Goal: Communication & Community: Ask a question

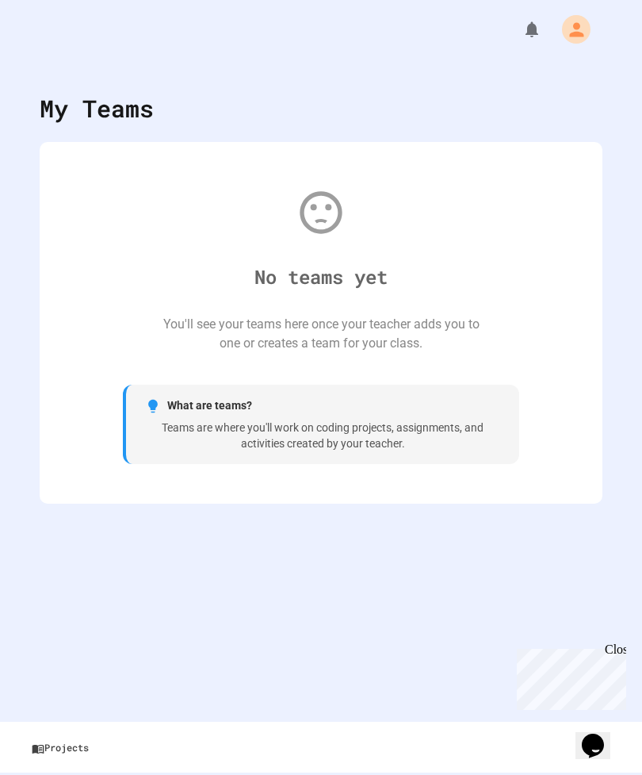
click at [292, 558] on div "My Teams No teams yet You'll see your teams here once your teacher adds you to …" at bounding box center [321, 387] width 642 height 775
click at [40, 742] on icon at bounding box center [38, 748] width 13 height 13
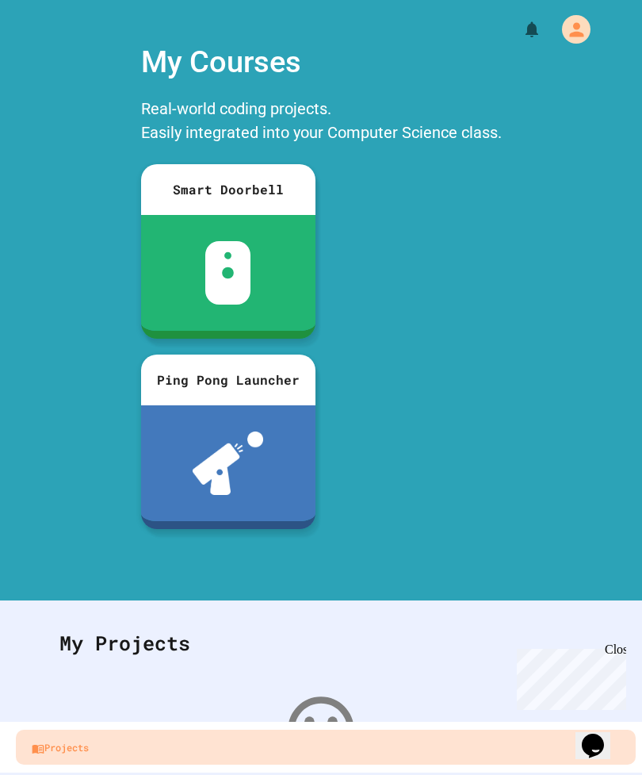
click at [574, 25] on icon "My Account" at bounding box center [576, 29] width 21 height 21
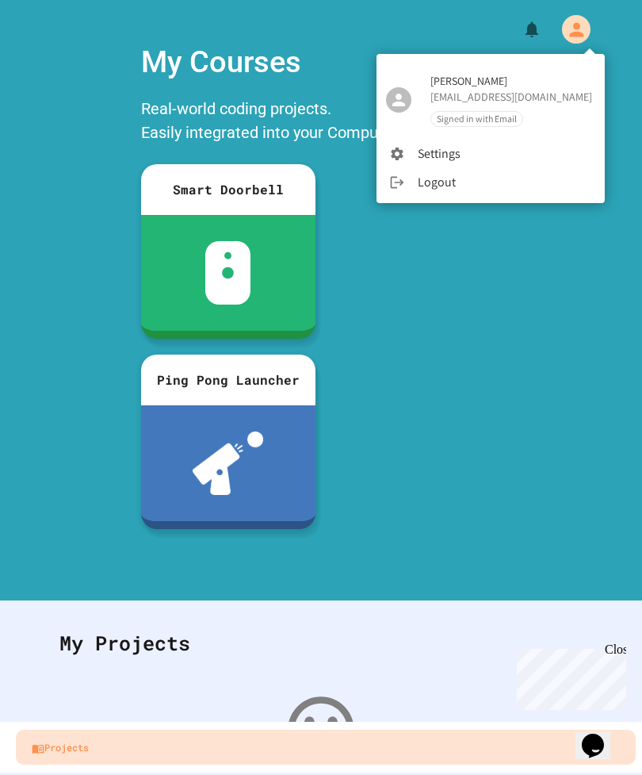
click at [546, 408] on div at bounding box center [321, 387] width 642 height 775
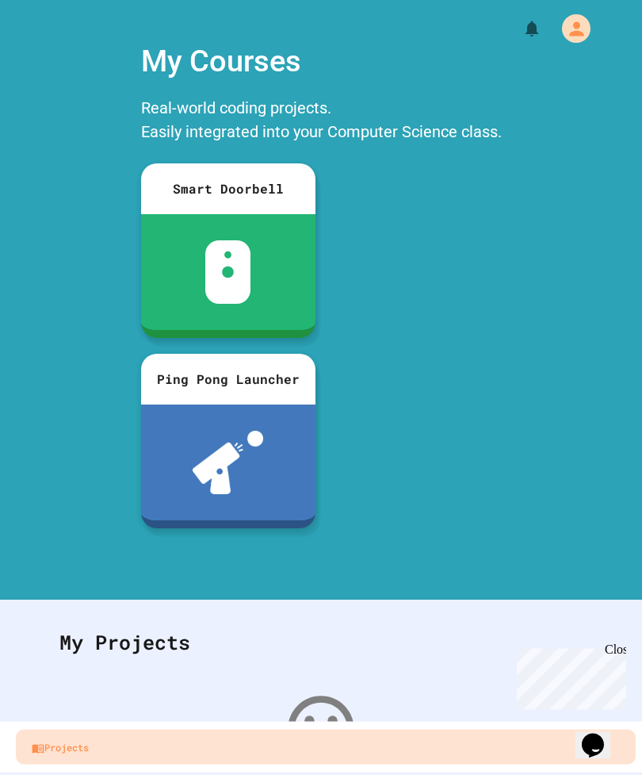
scroll to position [51, 0]
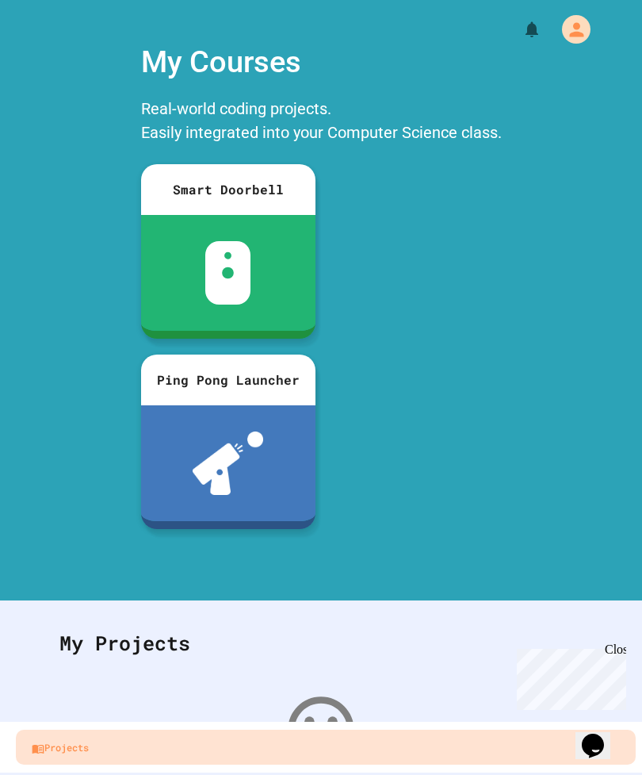
click at [623, 645] on div "Close" at bounding box center [615, 652] width 20 height 20
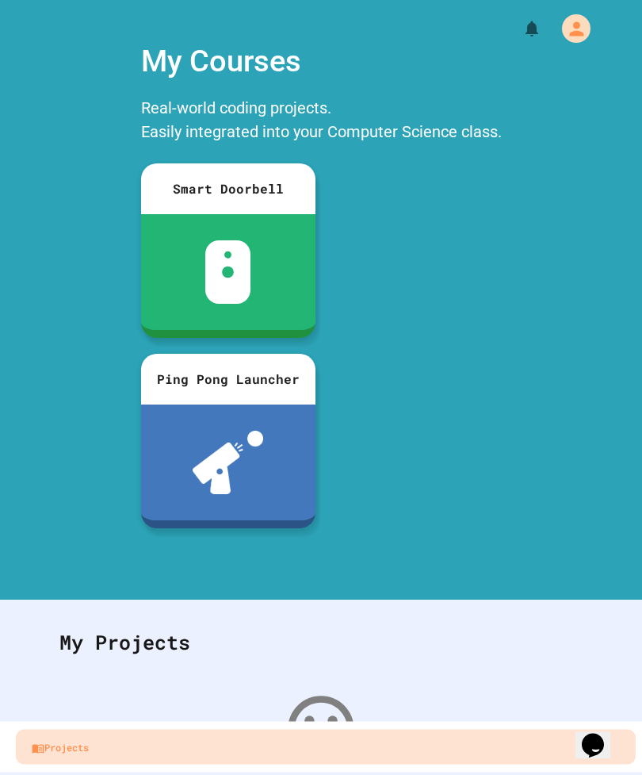
click at [187, 480] on div at bounding box center [228, 463] width 174 height 116
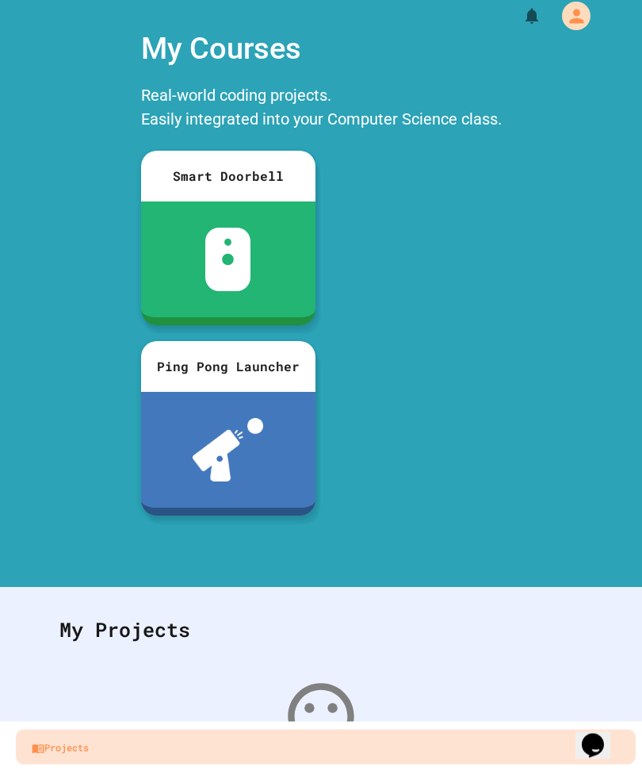
scroll to position [13, 0]
click at [115, 773] on icon "button" at bounding box center [116, 783] width 20 height 20
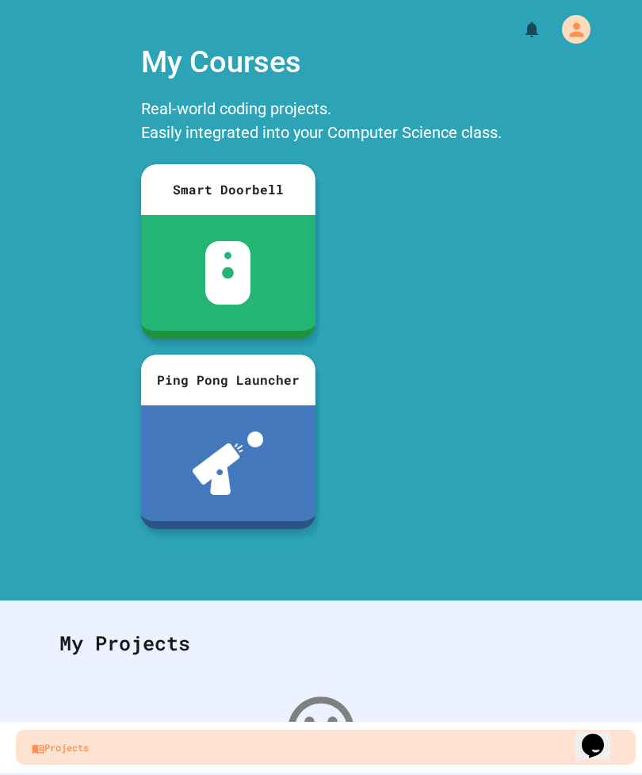
click at [484, 737] on link "Projects" at bounding box center [326, 747] width 620 height 35
click at [127, 759] on link "Projects" at bounding box center [326, 747] width 620 height 35
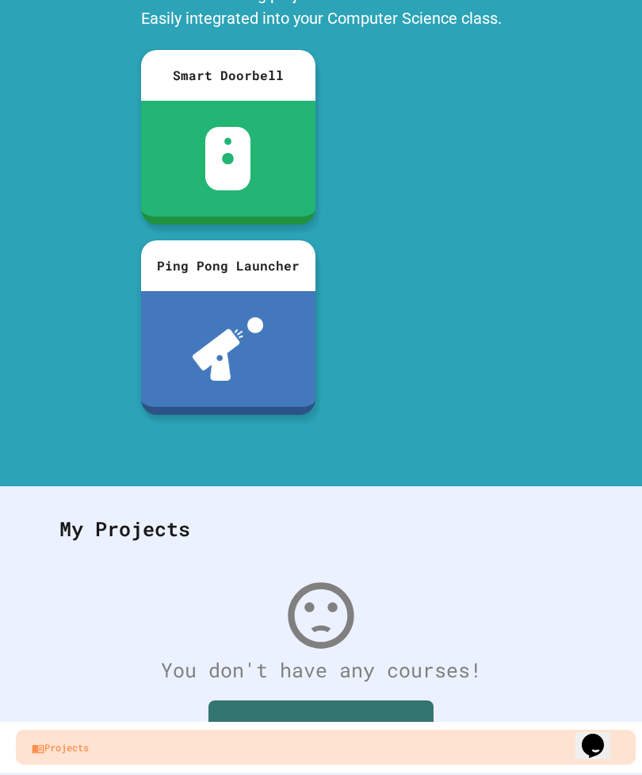
scroll to position [114, 0]
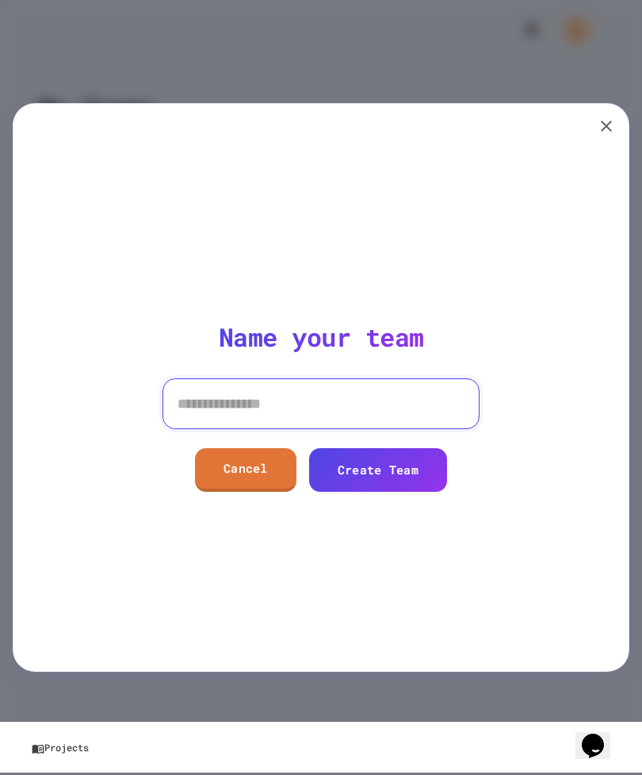
click at [434, 421] on input at bounding box center [321, 403] width 317 height 51
type input "*****"
click at [426, 476] on link "Create Team" at bounding box center [378, 470] width 138 height 44
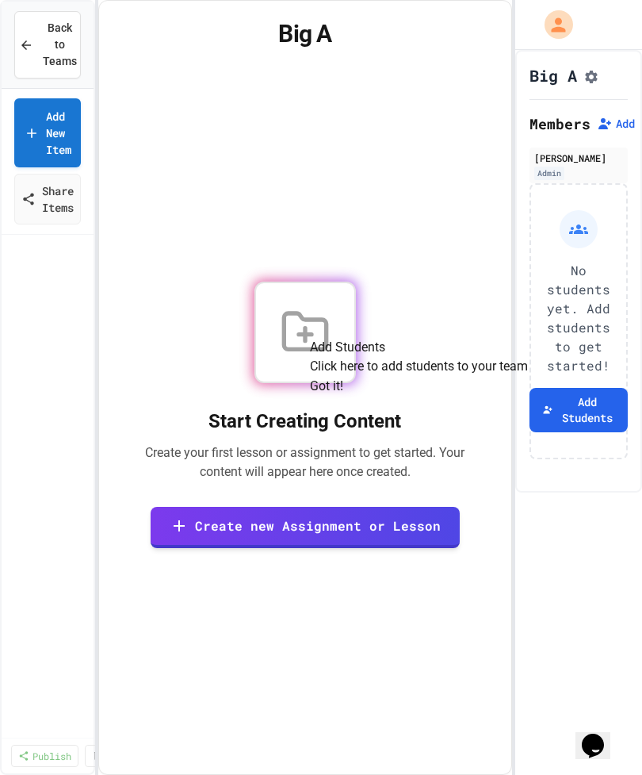
click at [343, 396] on button "Got it!" at bounding box center [326, 386] width 33 height 19
click at [269, 383] on div at bounding box center [306, 333] width 102 height 102
click at [232, 547] on link "Create new Assignment or Lesson" at bounding box center [305, 527] width 309 height 41
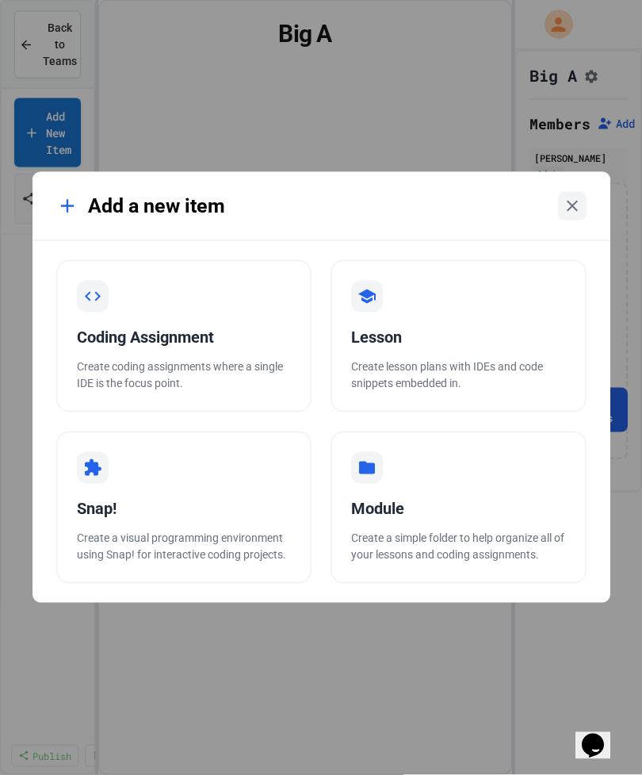
scroll to position [20, 0]
click at [98, 474] on div at bounding box center [93, 468] width 32 height 32
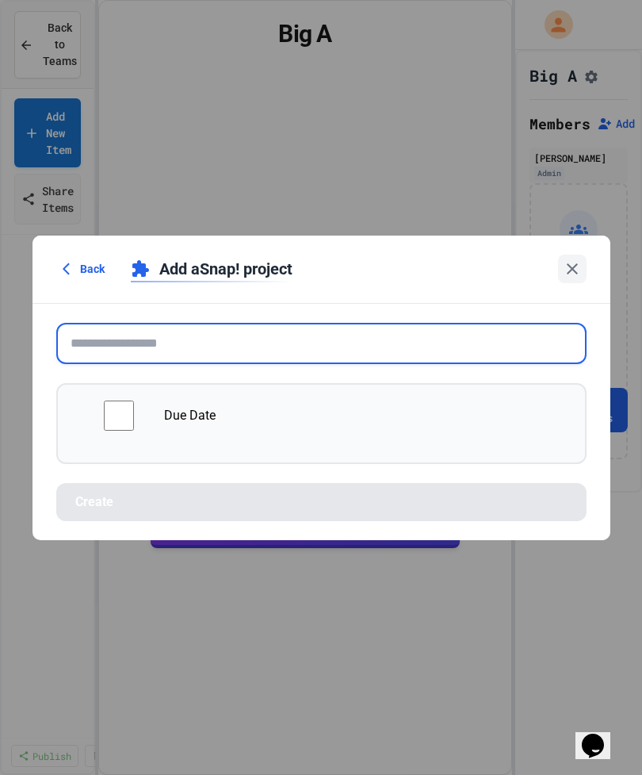
click at [130, 348] on input "text" at bounding box center [321, 343] width 531 height 41
type input "*"
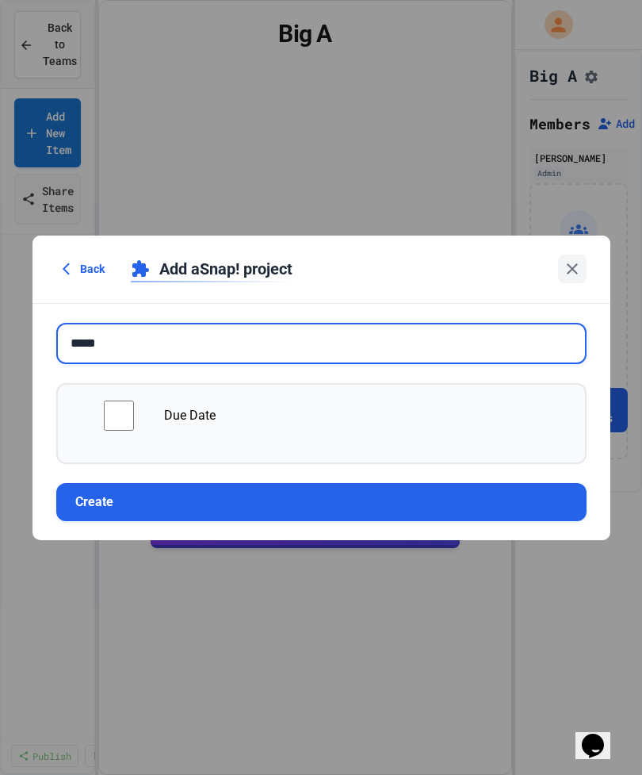
type input "*****"
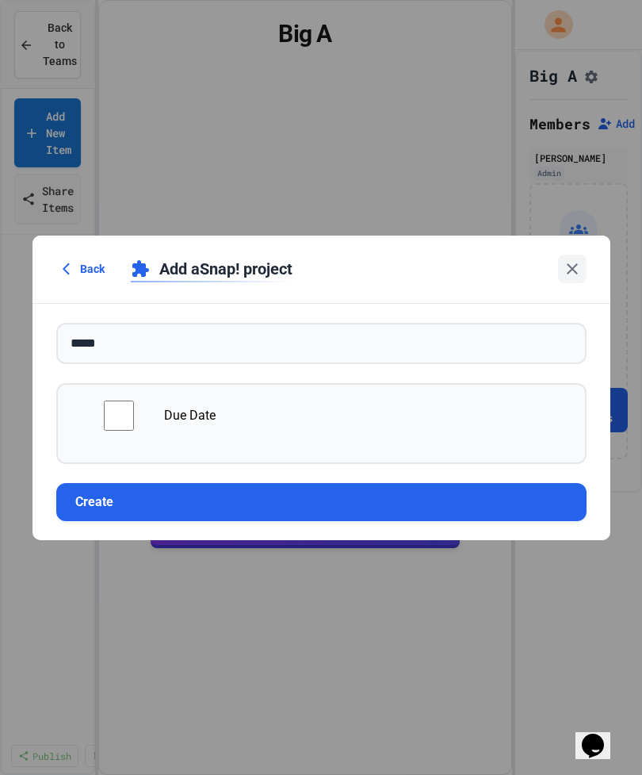
click at [125, 493] on button "Create" at bounding box center [321, 502] width 531 height 38
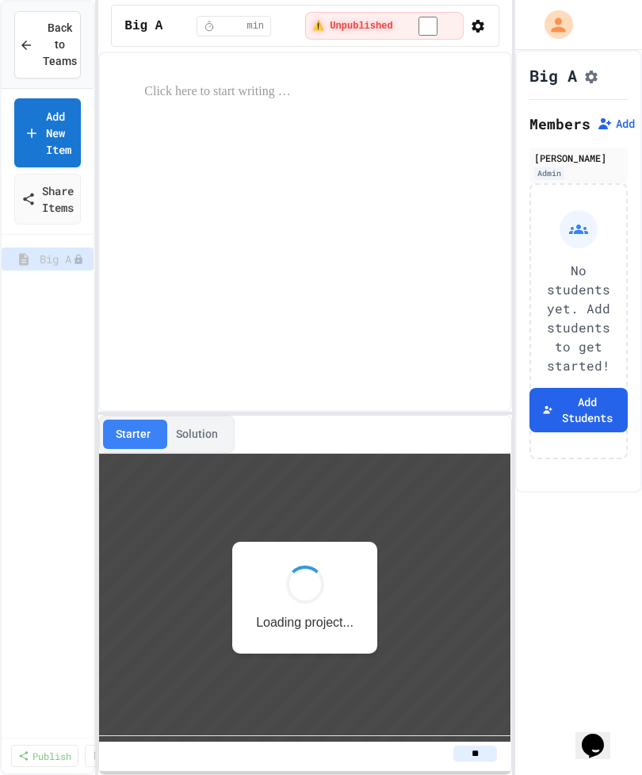
scroll to position [2, 0]
click at [219, 91] on div at bounding box center [305, 92] width 385 height 52
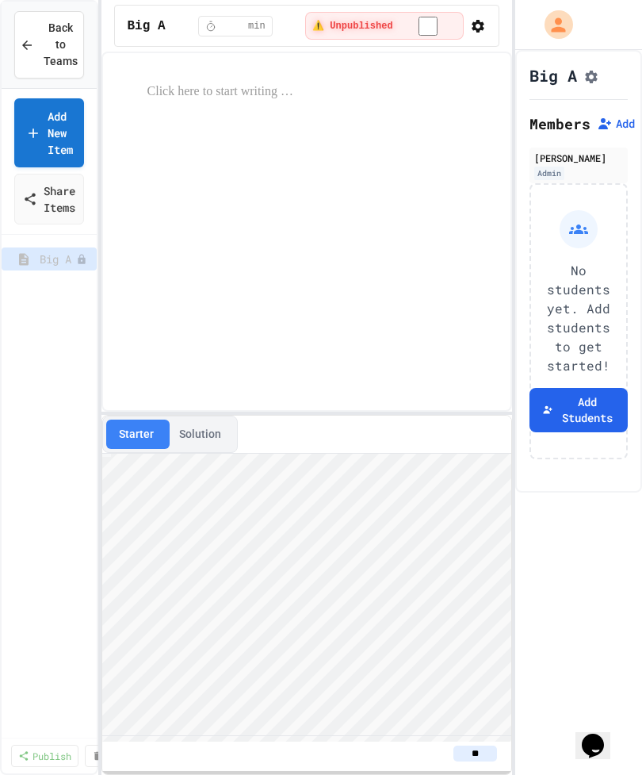
scroll to position [0, 0]
click at [158, 281] on div at bounding box center [307, 232] width 411 height 360
click at [201, 91] on p at bounding box center [323, 92] width 351 height 21
click at [52, 127] on link "Add New Item" at bounding box center [49, 132] width 70 height 69
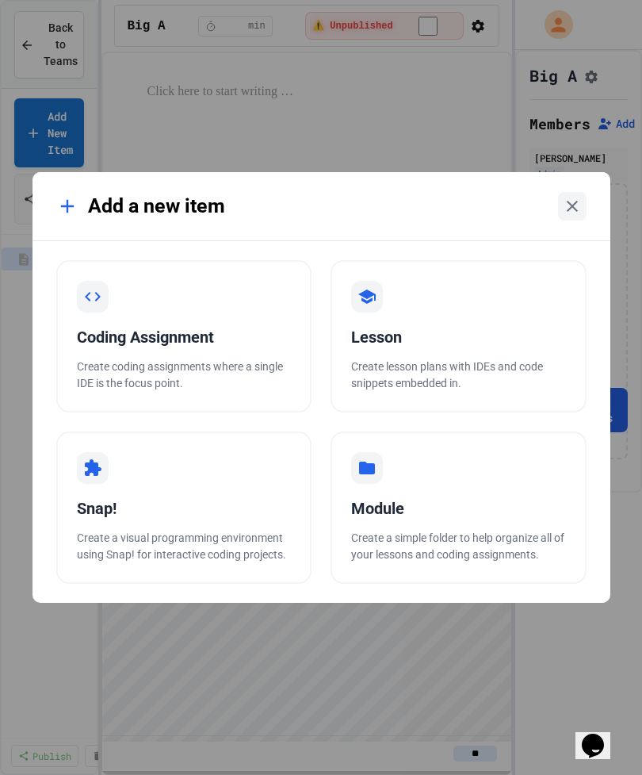
scroll to position [49, 0]
click at [584, 192] on div at bounding box center [572, 206] width 29 height 29
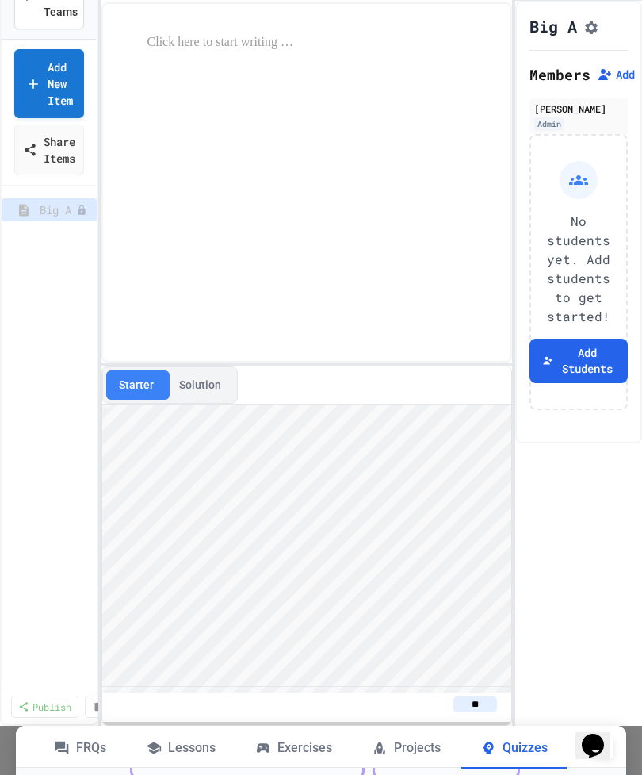
scroll to position [354, 0]
click at [604, 739] on icon "button" at bounding box center [604, 748] width 19 height 19
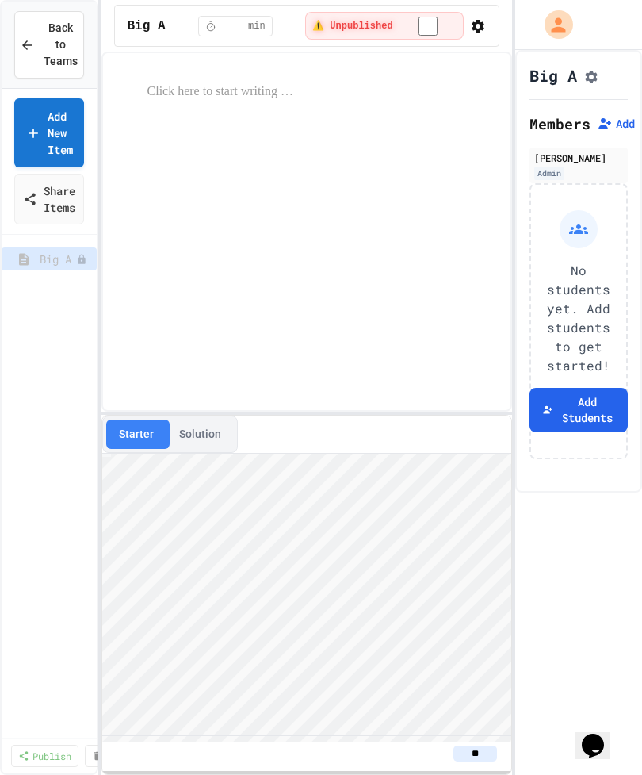
scroll to position [0, 0]
click at [47, 38] on span "Back to Teams" at bounding box center [61, 45] width 34 height 50
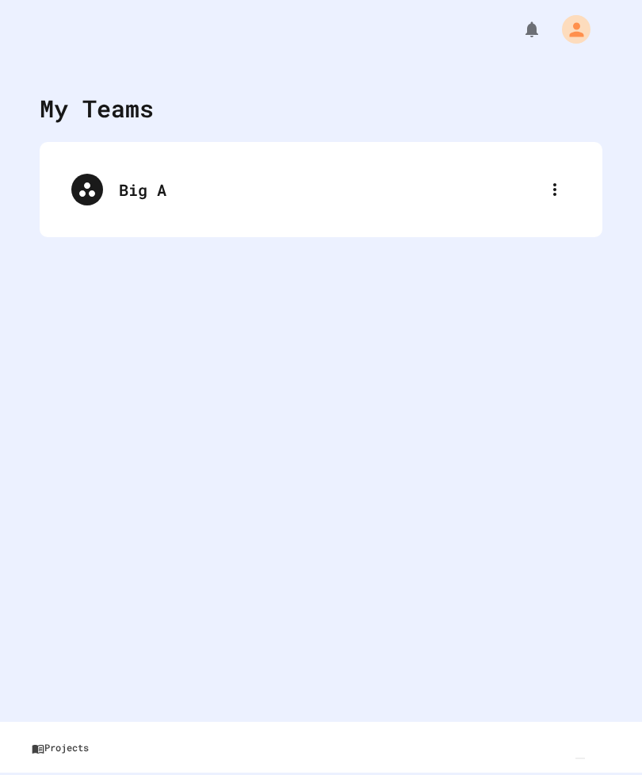
click at [581, 758] on img "Chat widget" at bounding box center [581, 758] width 0 height 0
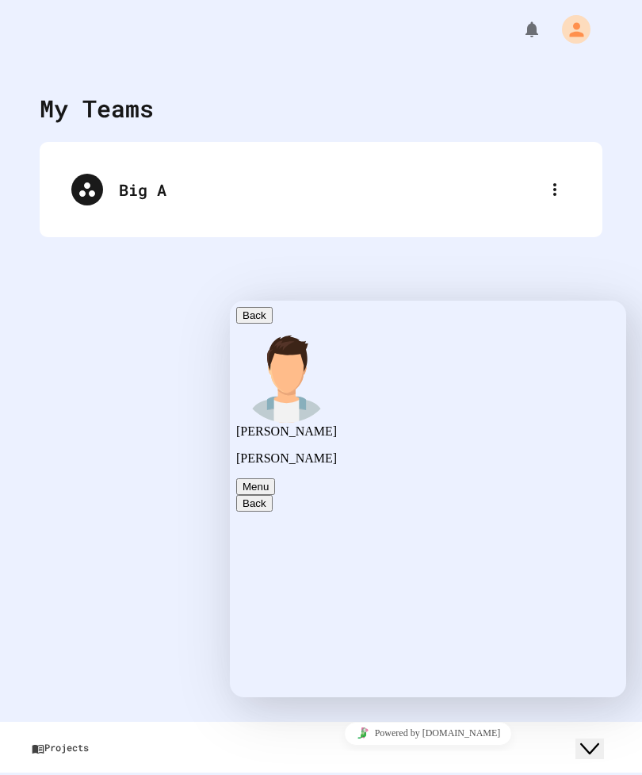
click at [104, 617] on div "My Teams Big A" at bounding box center [321, 387] width 642 height 775
click at [600, 743] on icon "Chat widget" at bounding box center [590, 748] width 19 height 11
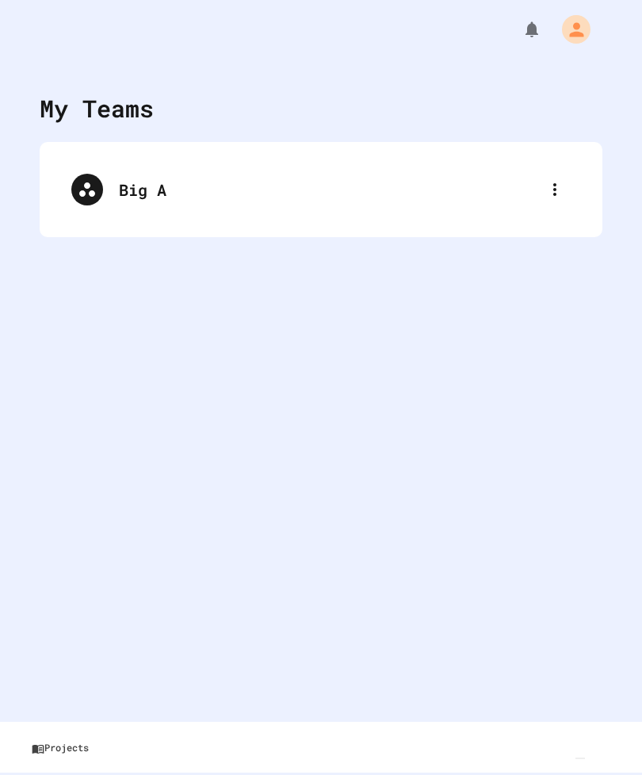
click at [581, 758] on img "Chat widget" at bounding box center [581, 758] width 0 height 0
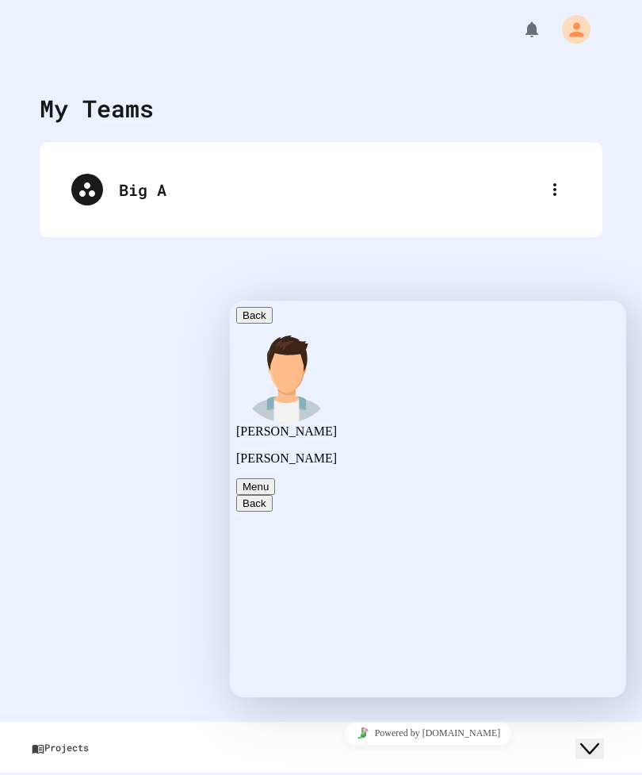
click at [290, 331] on img "Karl" at bounding box center [286, 374] width 101 height 101
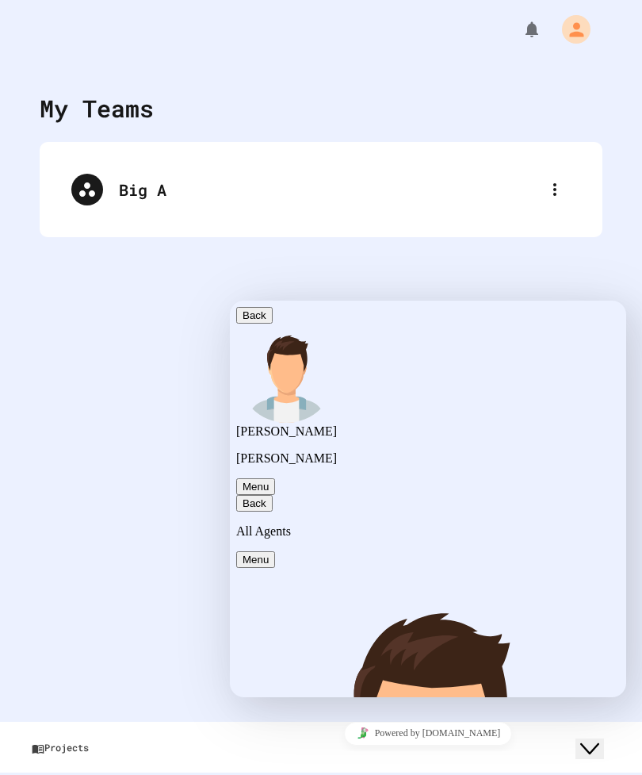
click at [243, 497] on icon "button" at bounding box center [243, 503] width 0 height 12
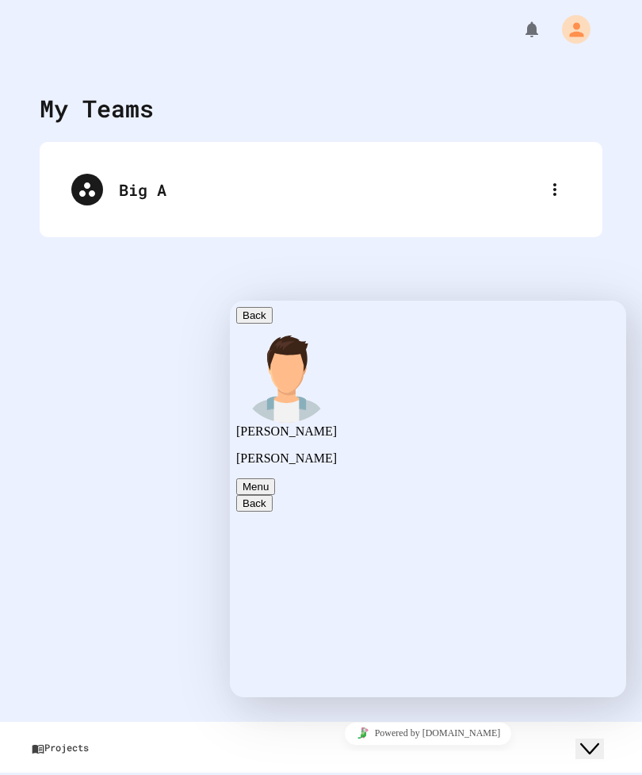
click at [600, 743] on icon "Chat widget" at bounding box center [590, 748] width 19 height 11
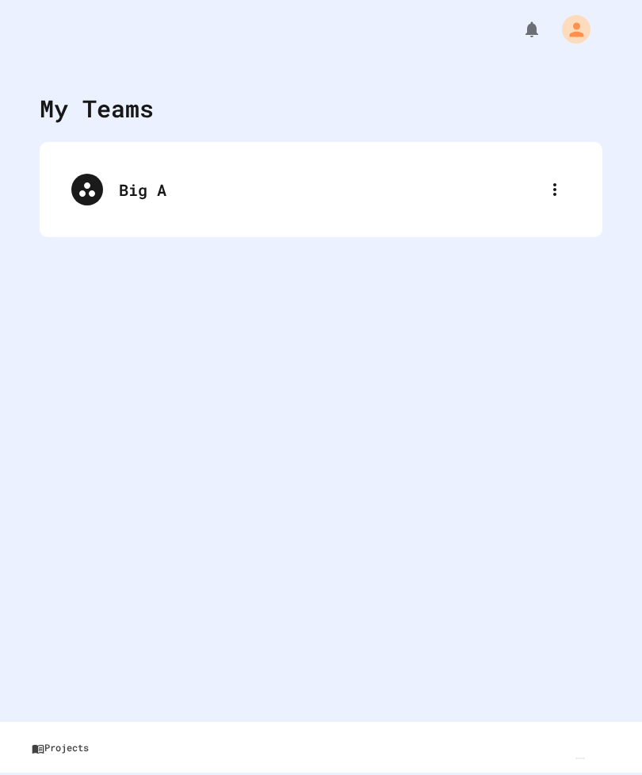
click at [581, 17] on div "My Account" at bounding box center [576, 29] width 29 height 29
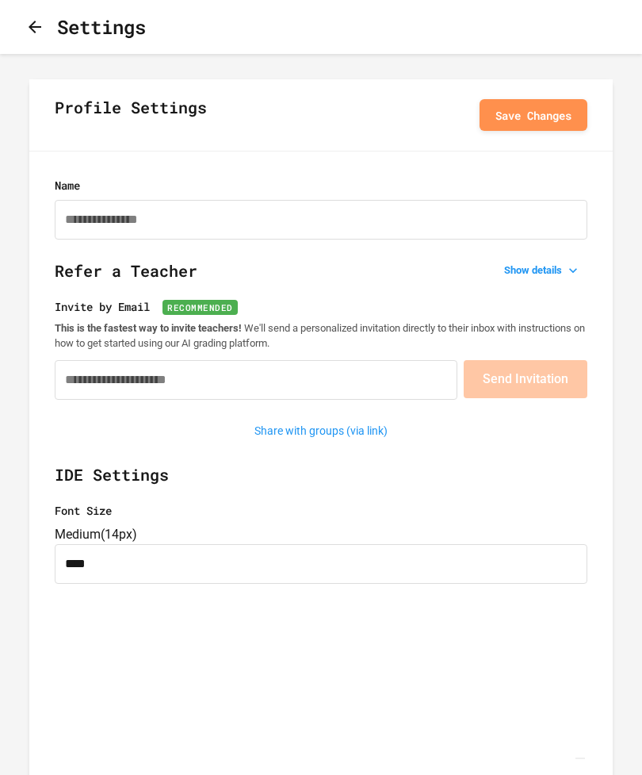
type input "**********"
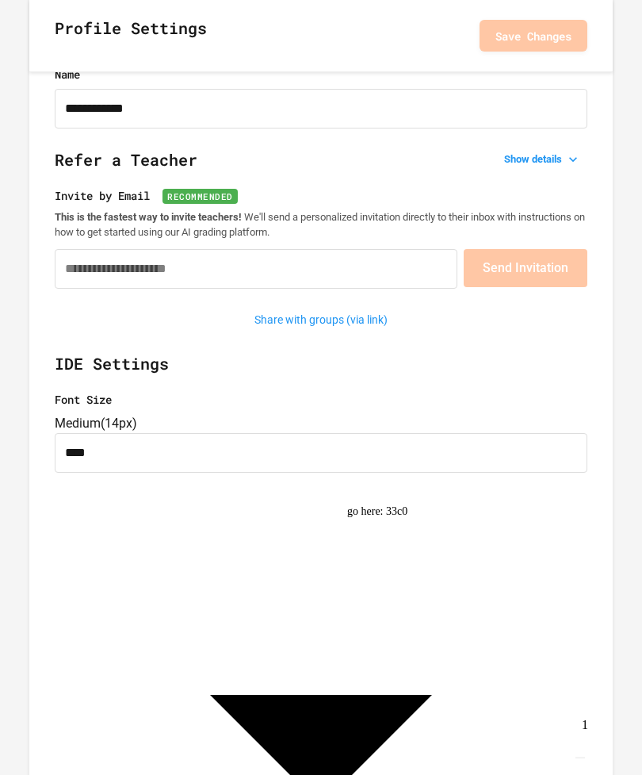
scroll to position [111, 0]
click at [581, 758] on img "Chat widget" at bounding box center [581, 758] width 0 height 0
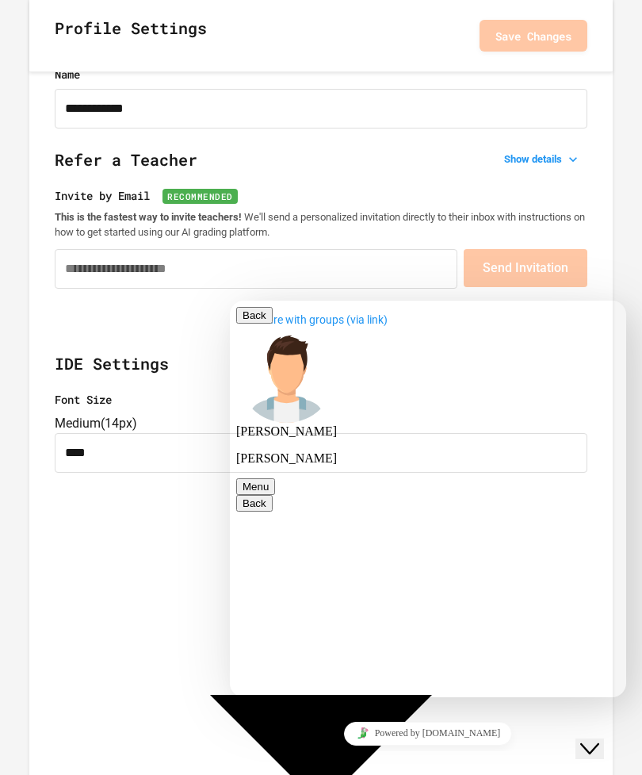
click at [230, 301] on textarea at bounding box center [230, 301] width 0 height 0
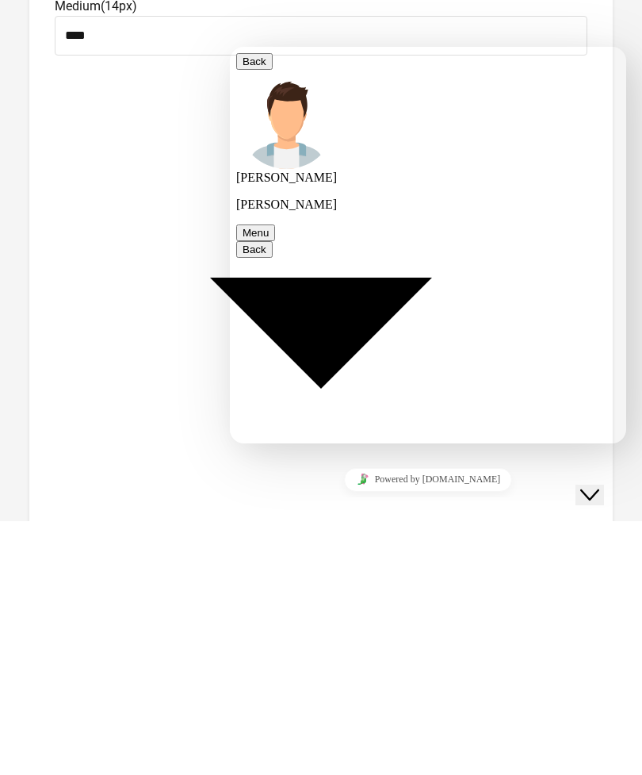
type textarea "*********"
click at [588, 485] on div "Close Chat This icon closes the chat window." at bounding box center [590, 494] width 19 height 19
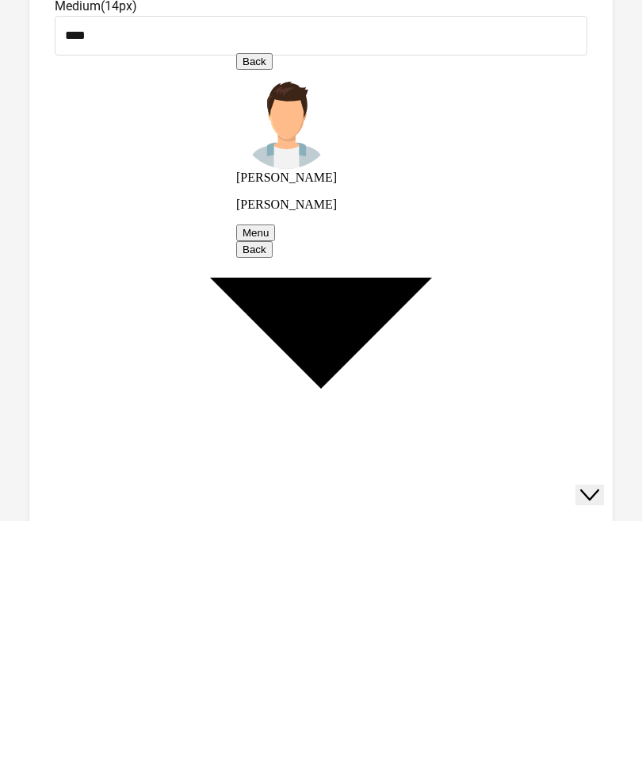
scroll to position [529, 0]
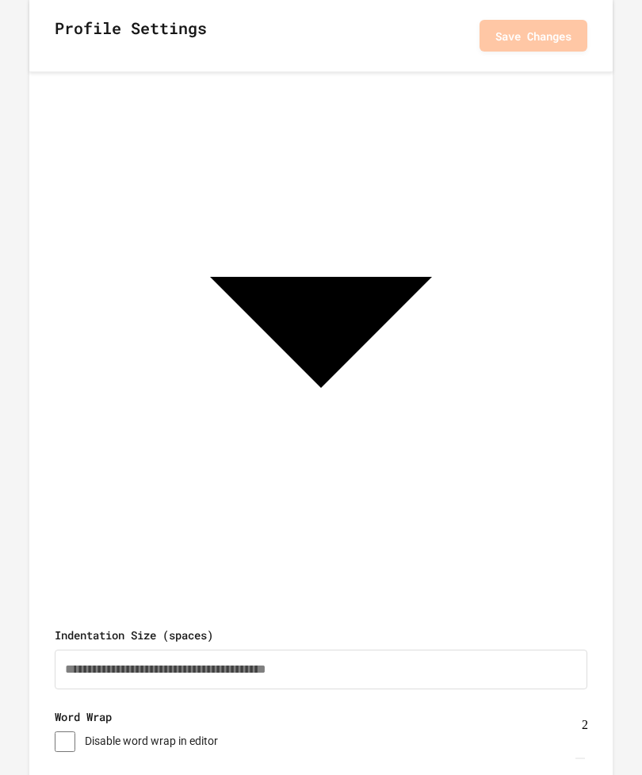
click at [581, 758] on img "Chat widget" at bounding box center [581, 758] width 0 height 0
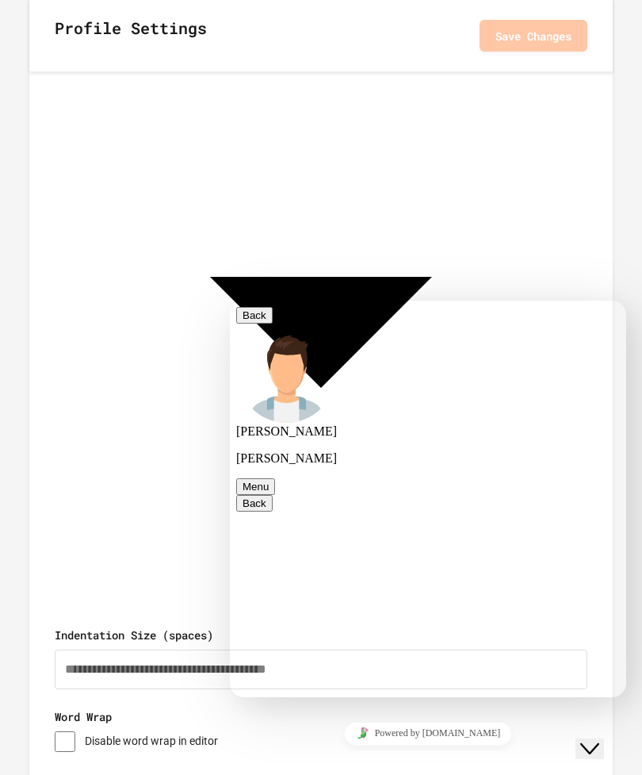
click at [230, 301] on div "********* Rate this chat Upload File Insert emoji Send" at bounding box center [230, 301] width 0 height 0
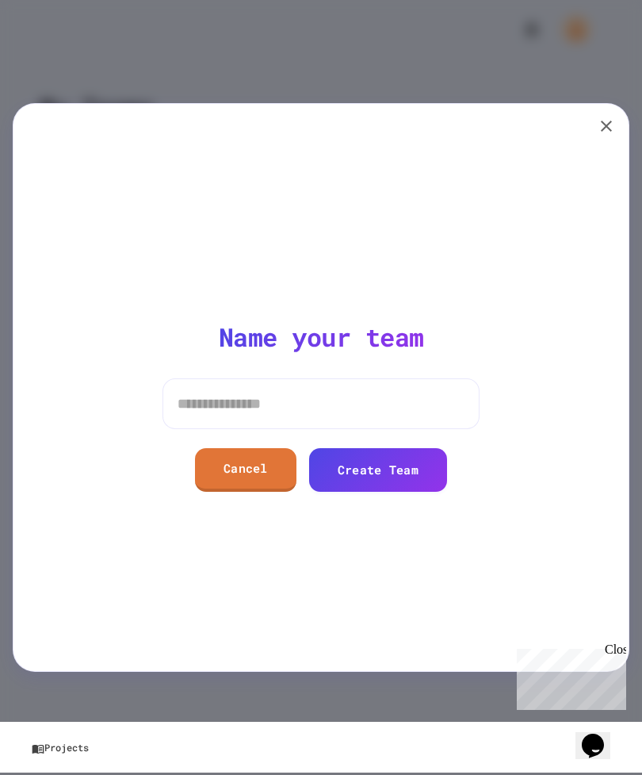
click at [225, 454] on link "Cancel" at bounding box center [246, 470] width 102 height 44
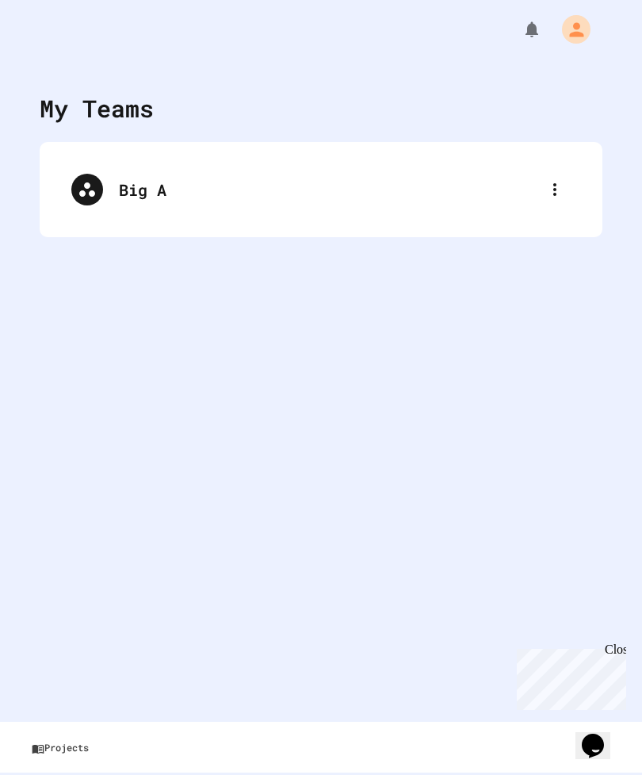
click at [602, 741] on icon "Opens Chat This icon Opens the chat window." at bounding box center [593, 745] width 25 height 25
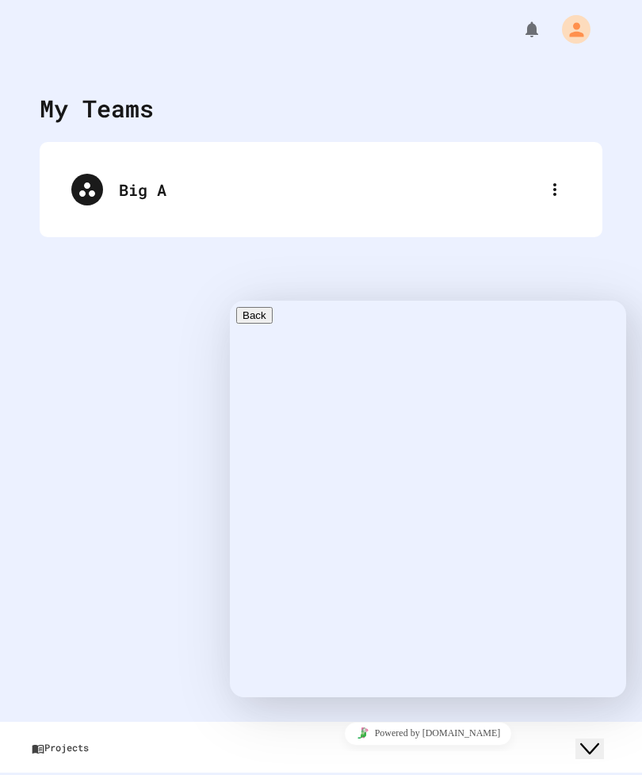
click at [230, 301] on textarea at bounding box center [230, 301] width 0 height 0
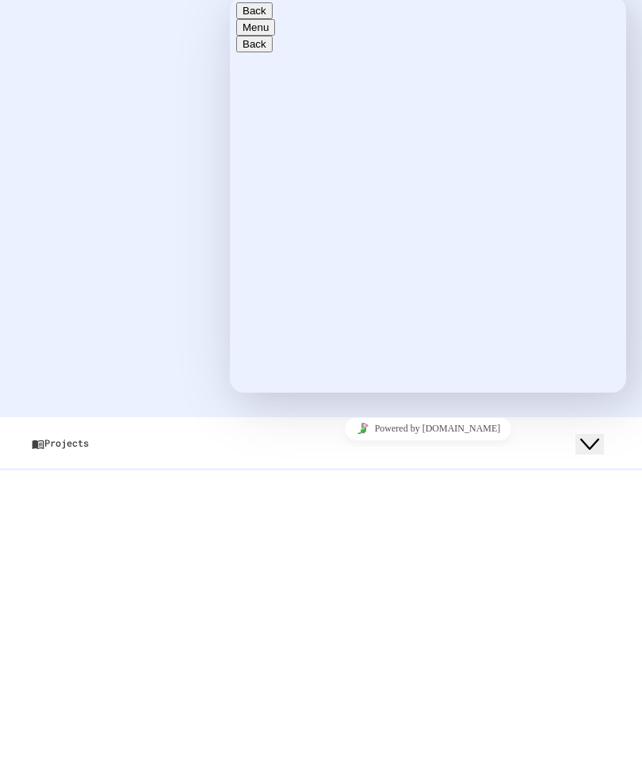
type textarea "**********"
click at [597, 479] on div "My Teams Big A" at bounding box center [321, 387] width 642 height 775
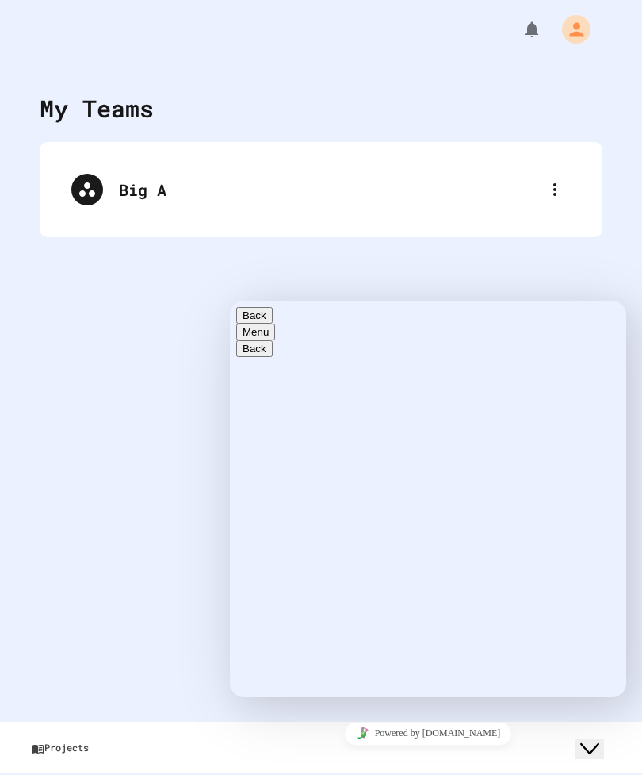
click at [230, 301] on div "**********" at bounding box center [230, 301] width 0 height 0
click at [230, 301] on icon "Insert emoji" at bounding box center [230, 301] width 0 height 0
click at [125, 483] on div "My Teams Big A" at bounding box center [321, 387] width 642 height 775
click at [250, 324] on button "Back" at bounding box center [254, 315] width 36 height 17
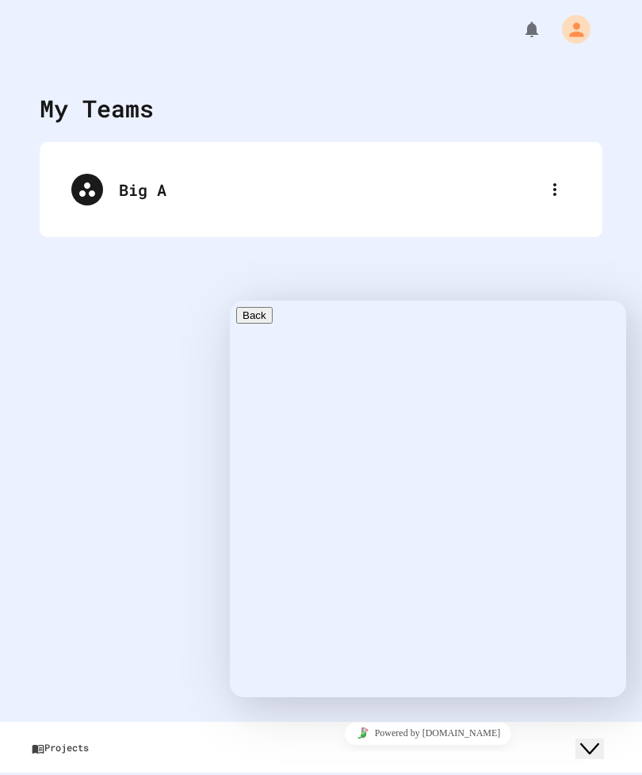
click at [151, 646] on div "My Teams Big A" at bounding box center [321, 387] width 642 height 775
click at [119, 607] on div "My Teams Big A" at bounding box center [321, 387] width 642 height 775
click at [53, 684] on div "My Teams Big A" at bounding box center [321, 387] width 642 height 775
click at [140, 632] on div "My Teams Big A" at bounding box center [321, 387] width 642 height 775
click at [225, 265] on div "My Teams Big A" at bounding box center [321, 387] width 642 height 775
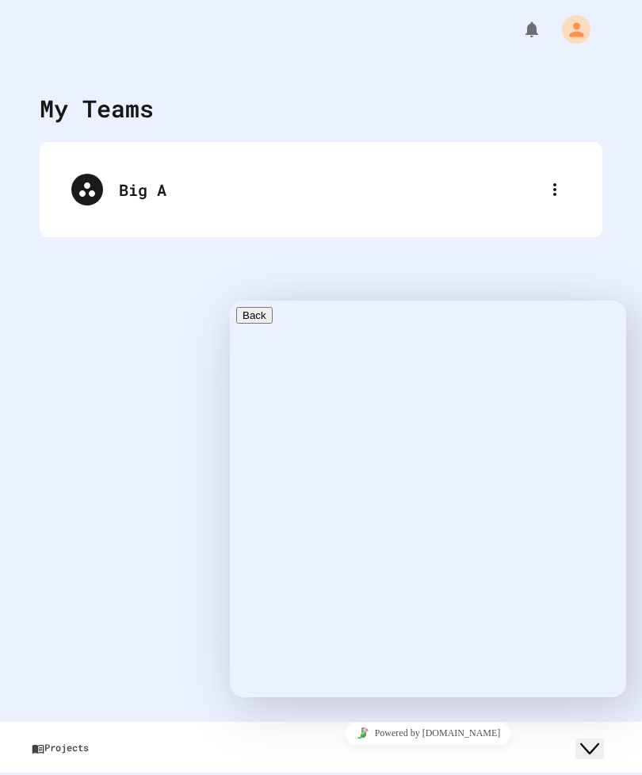
click at [586, 739] on div "Close Chat This icon closes the chat window." at bounding box center [590, 748] width 19 height 19
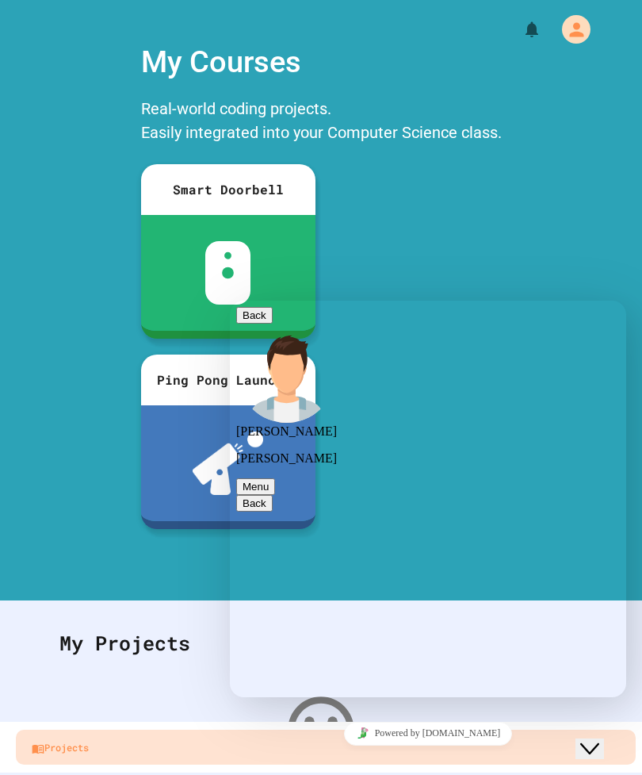
scroll to position [51, 0]
click at [106, 511] on div "My Courses Real-world coding projects. Easily integrated into your Computer Sci…" at bounding box center [321, 308] width 642 height 553
click at [592, 746] on button "Close Chat This icon closes the chat window." at bounding box center [590, 748] width 29 height 21
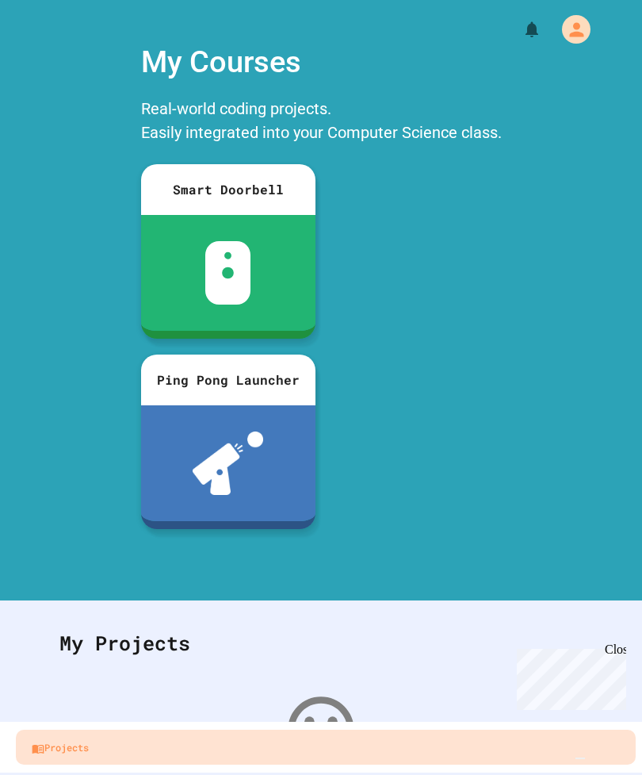
scroll to position [0, 0]
click at [581, 758] on img "Chat widget" at bounding box center [581, 758] width 0 height 0
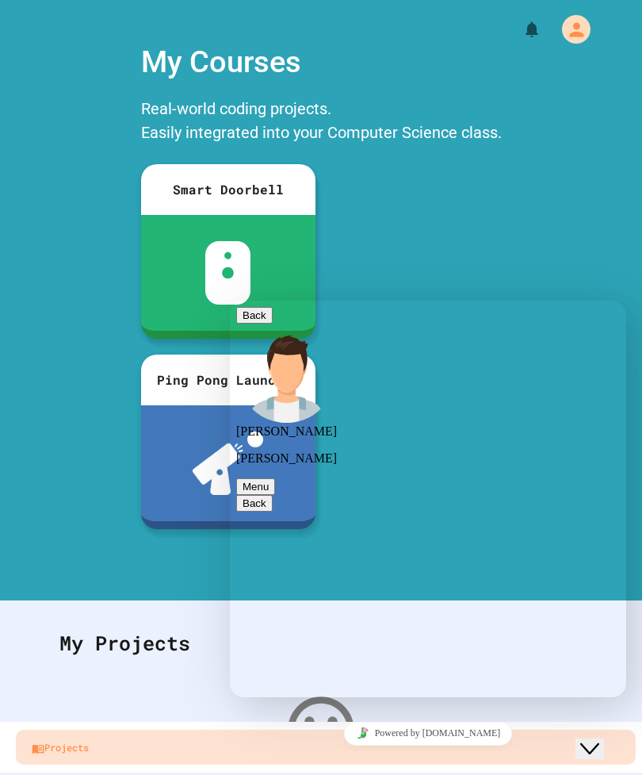
click at [79, 129] on div "My Courses Real-world coding projects. Easily integrated into your Computer Sci…" at bounding box center [321, 308] width 642 height 553
click at [255, 320] on button "Back" at bounding box center [254, 315] width 36 height 17
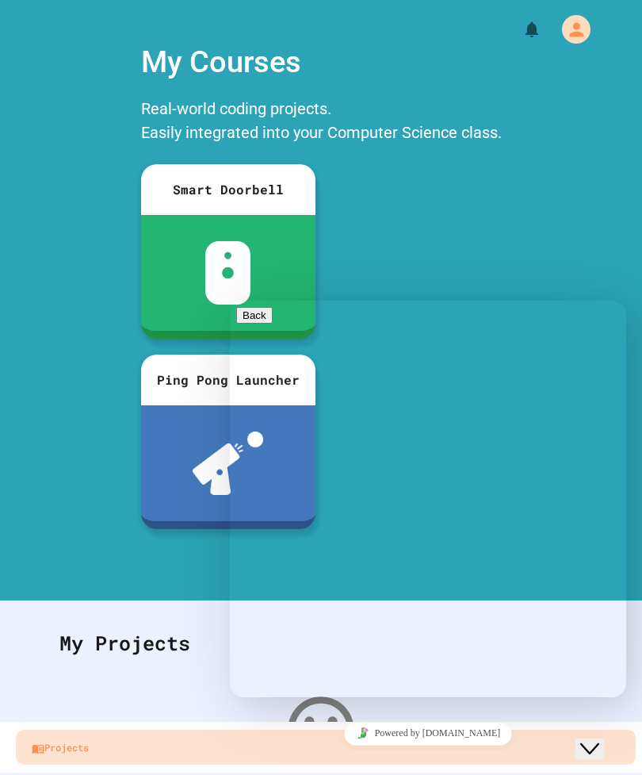
click at [72, 173] on div "My Courses Real-world coding projects. Easily integrated into your Computer Sci…" at bounding box center [321, 308] width 642 height 553
click at [90, 165] on div "My Courses Real-world coding projects. Easily integrated into your Computer Sci…" at bounding box center [321, 308] width 642 height 553
click at [622, 220] on div "My Courses Real-world coding projects. Easily integrated into your Computer Sci…" at bounding box center [321, 308] width 642 height 553
click at [600, 738] on button "Close Chat This icon closes the chat window." at bounding box center [590, 748] width 29 height 21
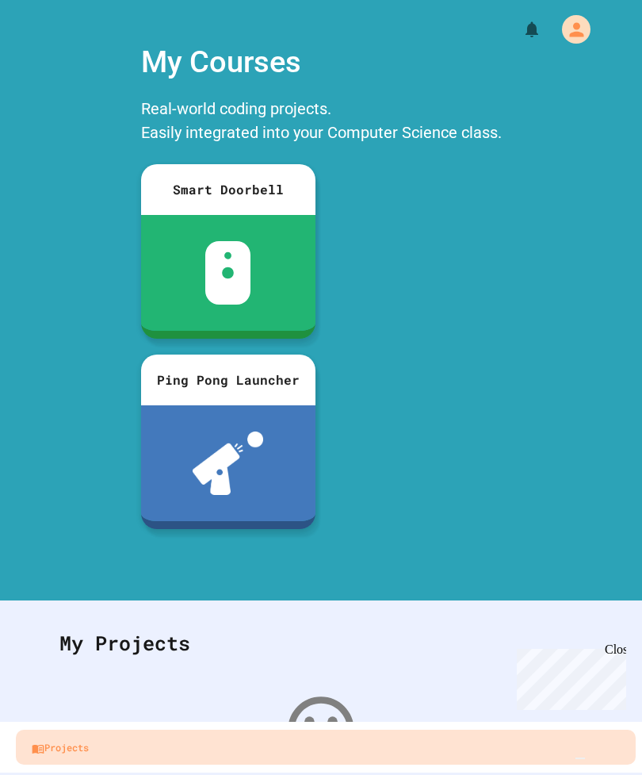
click at [76, 65] on div "My Courses Real-world coding projects. Easily integrated into your Computer Sci…" at bounding box center [321, 308] width 642 height 553
click at [162, 217] on div at bounding box center [228, 273] width 174 height 116
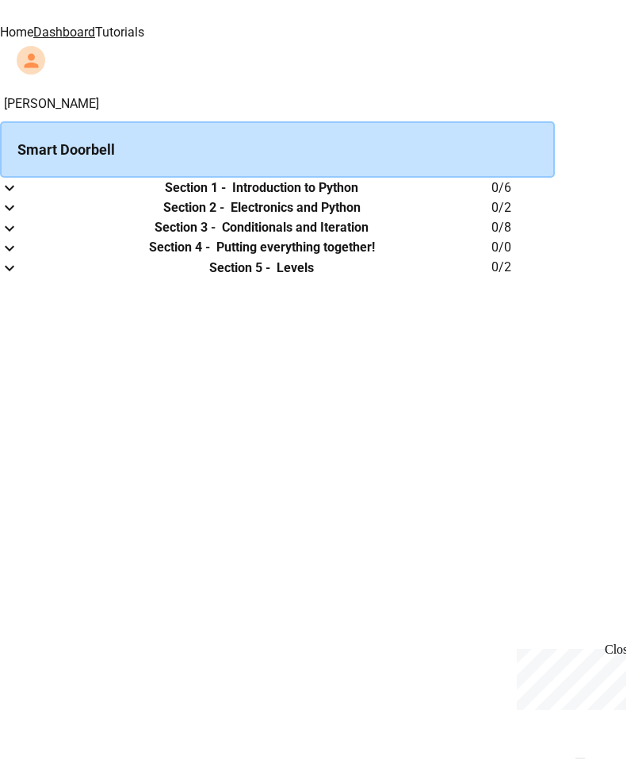
click at [33, 29] on link "Home" at bounding box center [16, 32] width 33 height 15
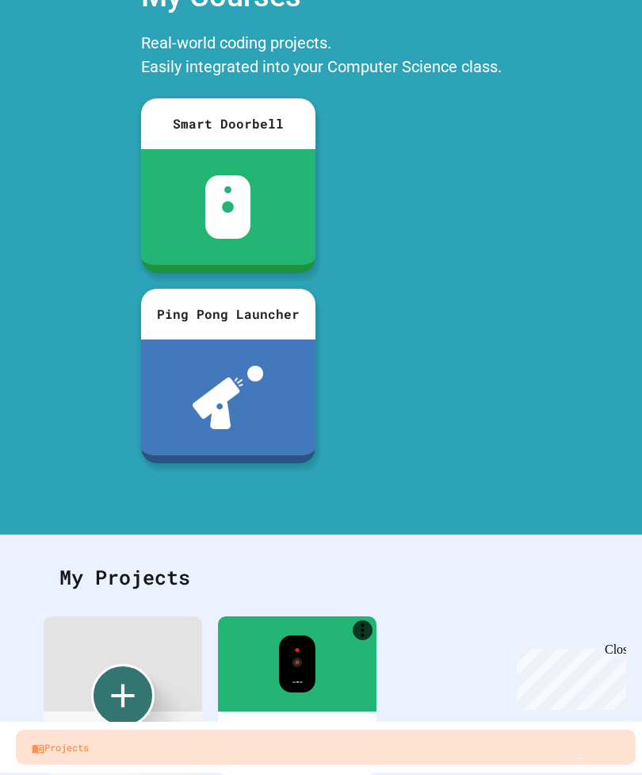
scroll to position [51, 0]
click at [128, 684] on icon "Create new" at bounding box center [122, 695] width 23 height 23
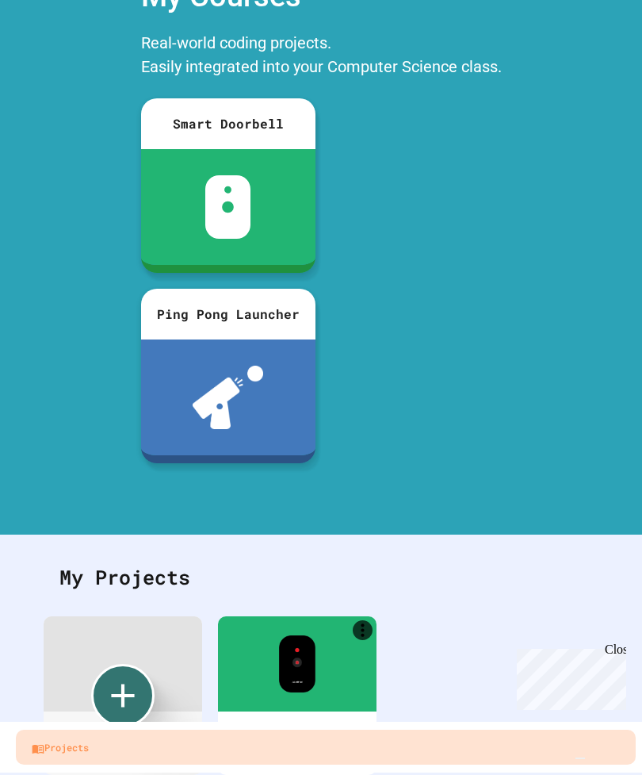
click at [135, 664] on div "Create new" at bounding box center [122, 695] width 63 height 63
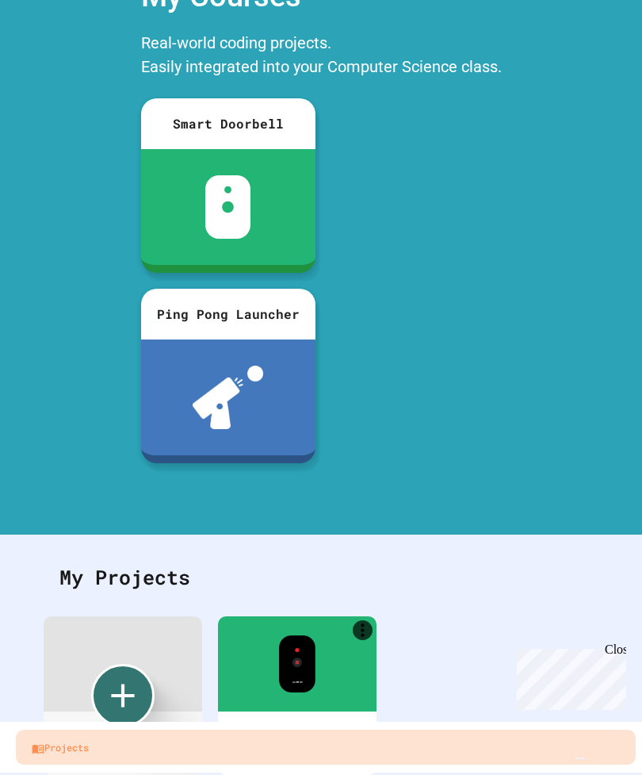
click at [581, 758] on img "Chat widget" at bounding box center [581, 758] width 0 height 0
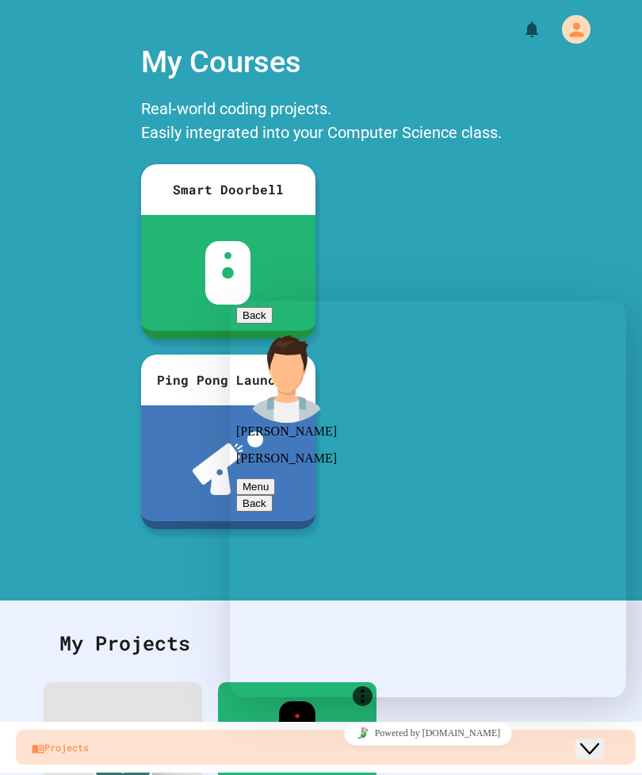
scroll to position [0, 0]
click at [230, 301] on textarea at bounding box center [230, 301] width 0 height 0
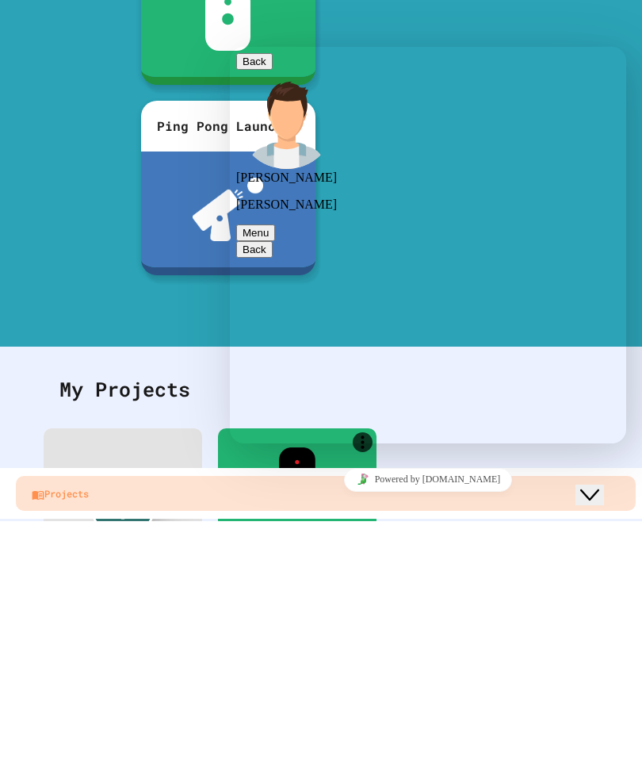
click at [230, 47] on textarea "**********" at bounding box center [230, 47] width 0 height 0
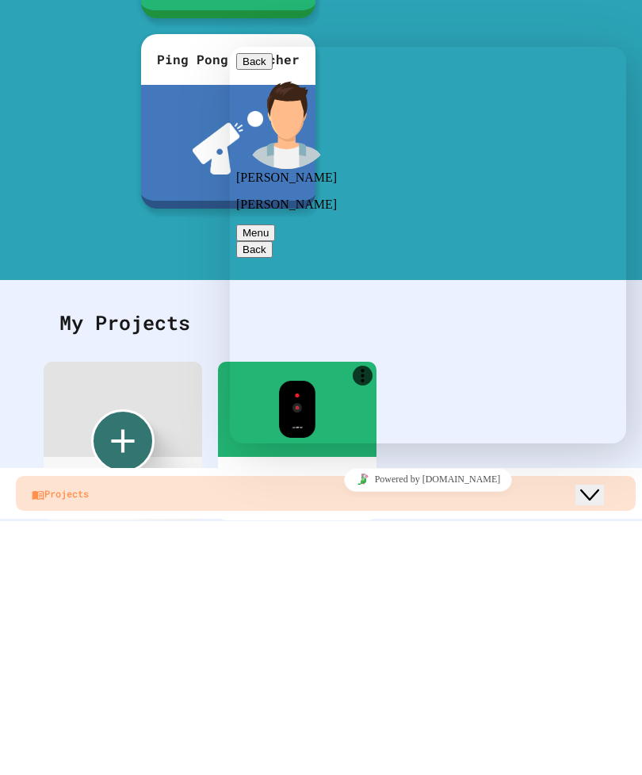
scroll to position [59, 0]
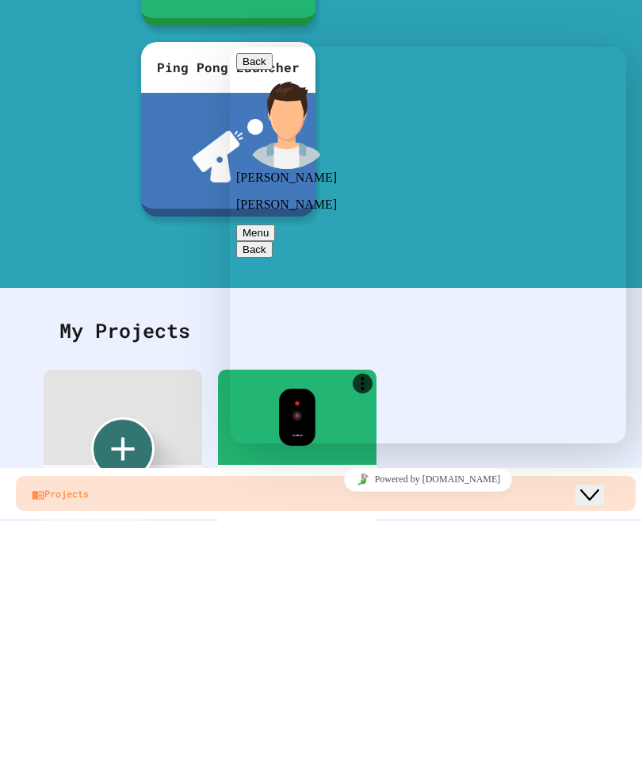
type textarea "**********"
click at [600, 485] on icon "Close Chat This icon closes the chat window." at bounding box center [590, 494] width 19 height 19
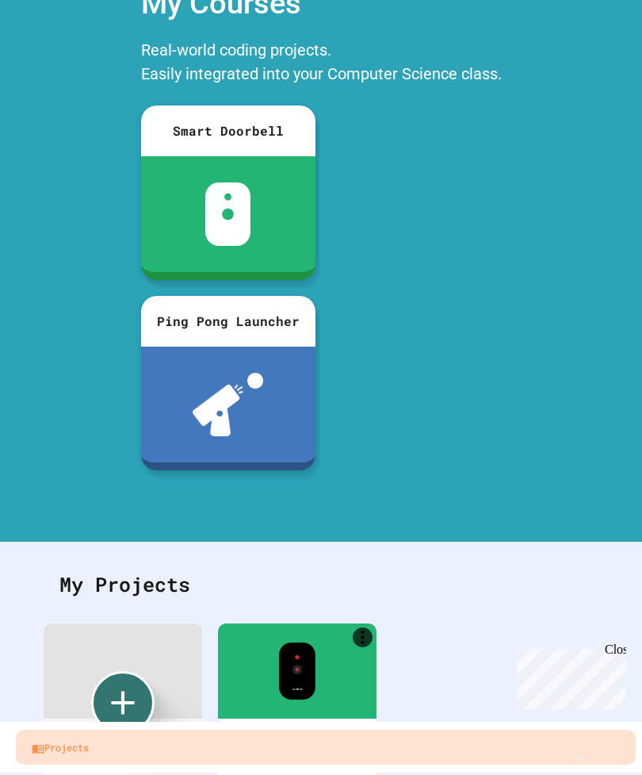
click at [581, 758] on img "Chat widget" at bounding box center [581, 758] width 0 height 0
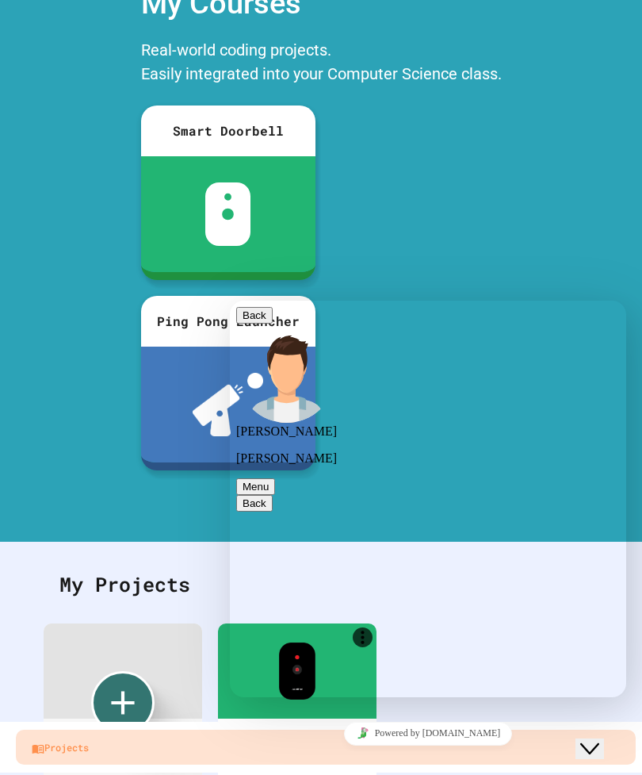
click at [230, 301] on div "**********" at bounding box center [230, 301] width 0 height 0
click at [230, 301] on textarea "**********" at bounding box center [230, 301] width 0 height 0
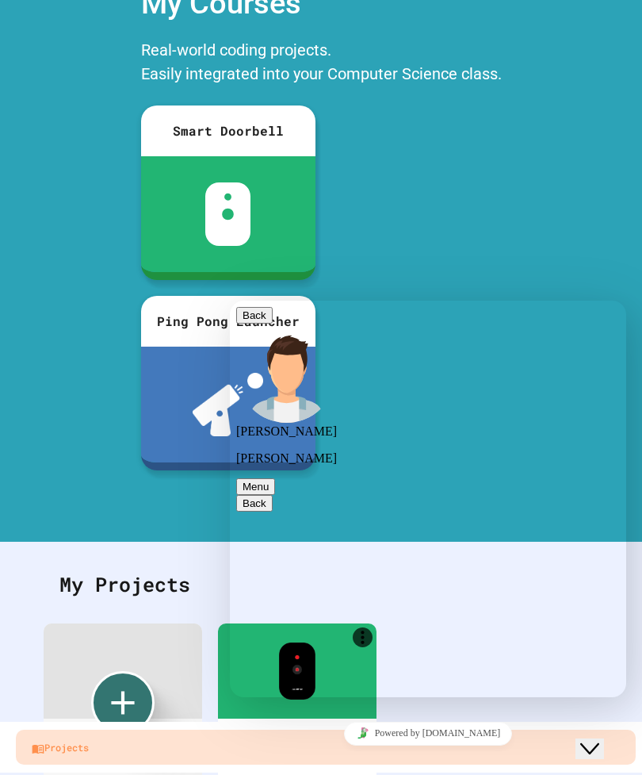
click at [77, 173] on div "My Courses Real-world coding projects. Easily integrated into your Computer Sci…" at bounding box center [321, 249] width 642 height 553
click at [150, 296] on div "Ping Pong Launcher" at bounding box center [228, 321] width 174 height 51
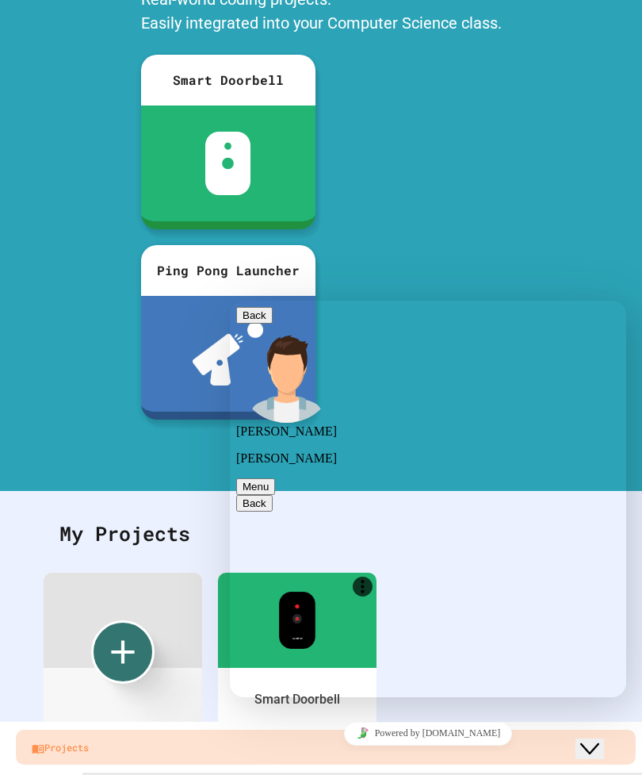
click at [262, 324] on button "Back" at bounding box center [254, 315] width 36 height 17
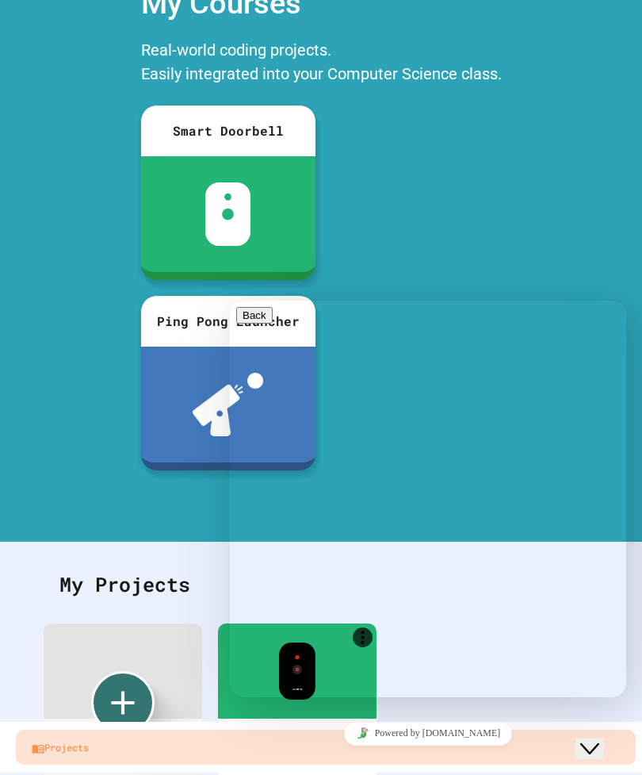
click at [67, 247] on div "My Courses Real-world coding projects. Easily integrated into your Computer Sci…" at bounding box center [321, 249] width 642 height 553
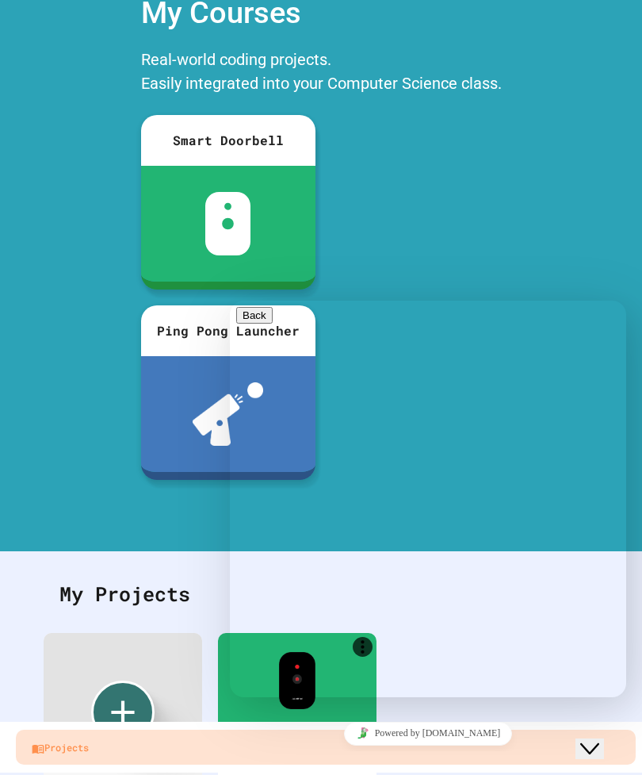
scroll to position [38, 0]
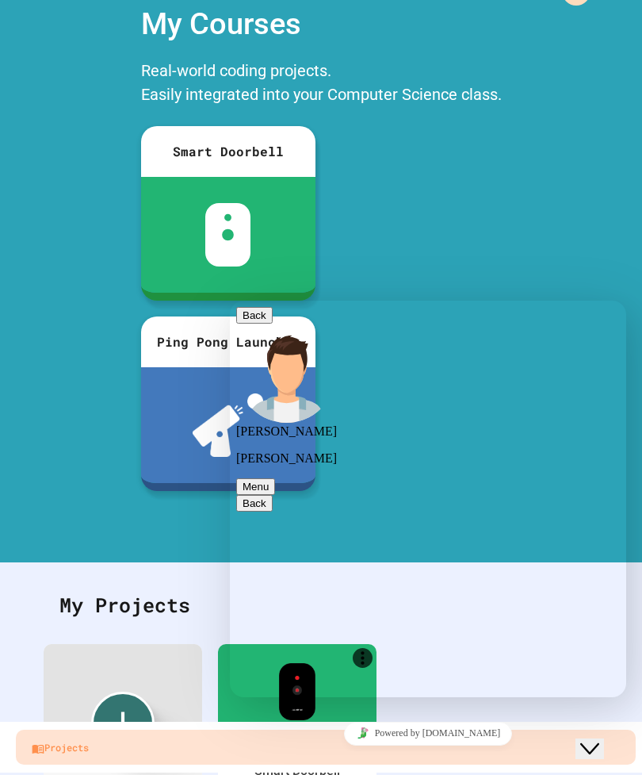
click at [65, 161] on div "My Courses Real-world coding projects. Easily integrated into your Computer Sci…" at bounding box center [321, 270] width 642 height 553
click at [257, 316] on button "Back" at bounding box center [254, 315] width 36 height 17
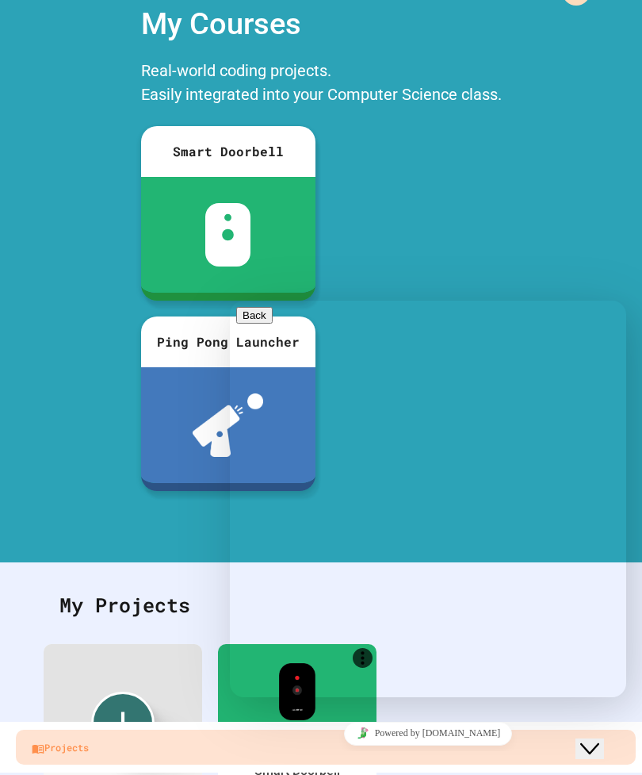
click at [93, 201] on div "My Courses Real-world coding projects. Easily integrated into your Computer Sci…" at bounding box center [321, 270] width 642 height 553
click at [82, 189] on div "My Courses Real-world coding projects. Easily integrated into your Computer Sci…" at bounding box center [321, 270] width 642 height 553
click at [74, 192] on div "My Courses Real-world coding projects. Easily integrated into your Computer Sci…" at bounding box center [321, 270] width 642 height 553
click at [568, 131] on div "My Courses Real-world coding projects. Easily integrated into your Computer Sci…" at bounding box center [321, 270] width 642 height 553
click at [524, 148] on div "My Courses Real-world coding projects. Easily integrated into your Computer Sci…" at bounding box center [321, 270] width 642 height 553
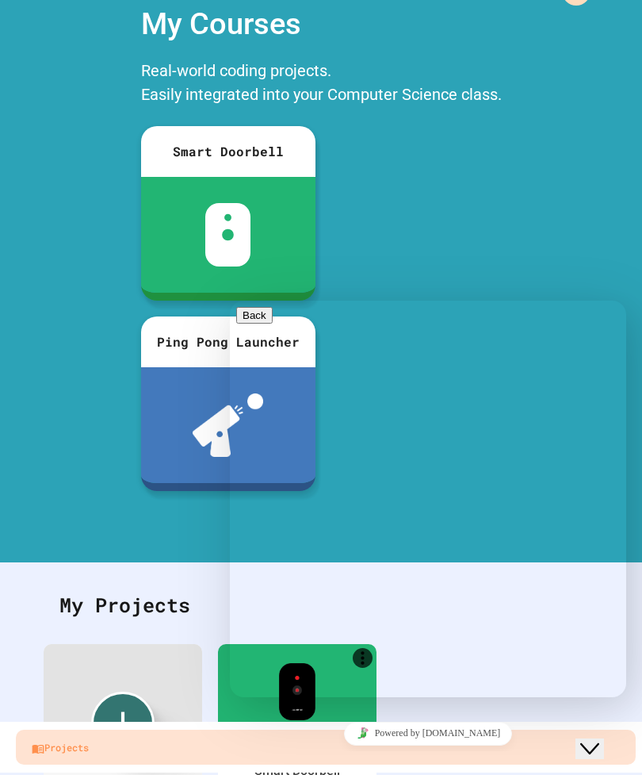
click at [524, 148] on div "My Courses Real-world coding projects. Easily integrated into your Computer Sci…" at bounding box center [321, 270] width 642 height 553
click at [518, 145] on div "My Courses Real-world coding projects. Easily integrated into your Computer Sci…" at bounding box center [321, 270] width 642 height 553
click at [100, 184] on div "My Courses Real-world coding projects. Easily integrated into your Computer Sci…" at bounding box center [321, 270] width 642 height 553
click at [629, 263] on div "My Courses Real-world coding projects. Easily integrated into your Computer Sci…" at bounding box center [321, 270] width 642 height 553
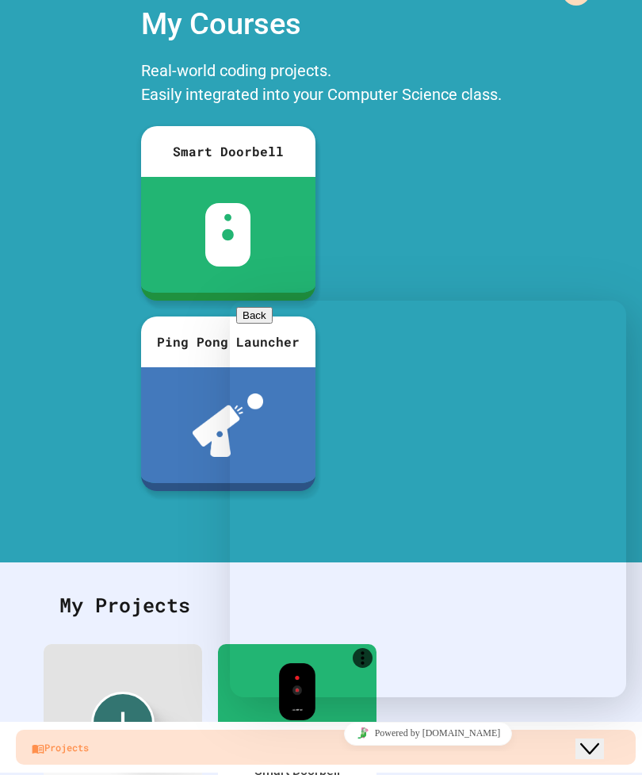
click at [596, 738] on button "Close Chat This icon closes the chat window." at bounding box center [590, 748] width 29 height 21
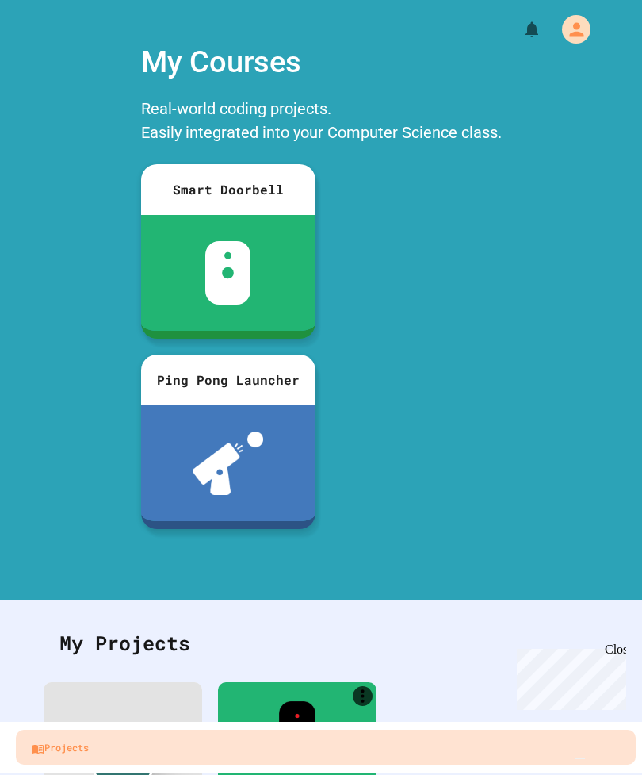
scroll to position [0, 0]
click at [193, 431] on img at bounding box center [228, 462] width 71 height 63
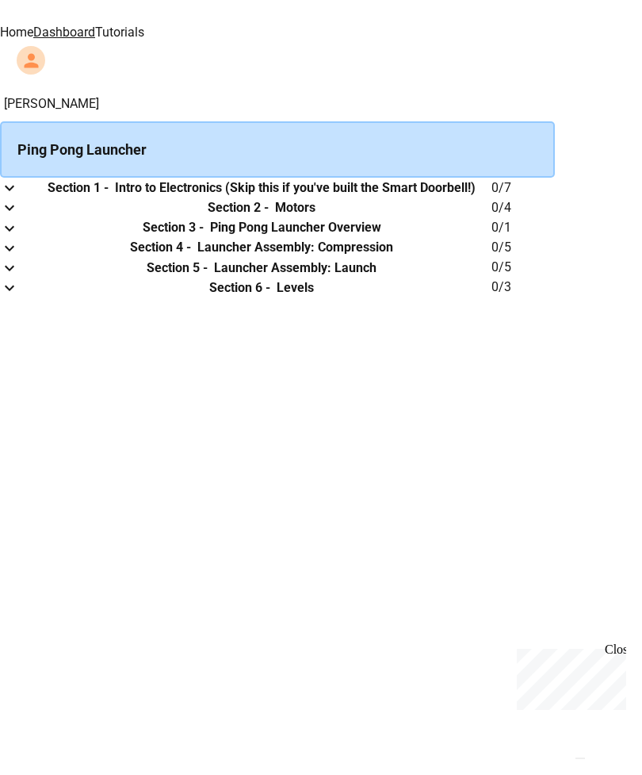
click at [33, 25] on link "Home" at bounding box center [16, 32] width 33 height 15
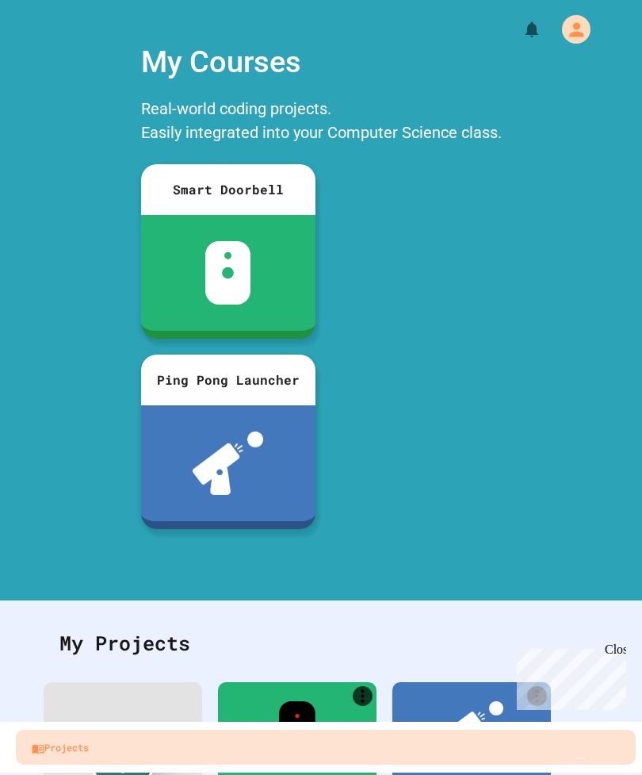
click at [581, 758] on img "Chat widget" at bounding box center [581, 758] width 0 height 0
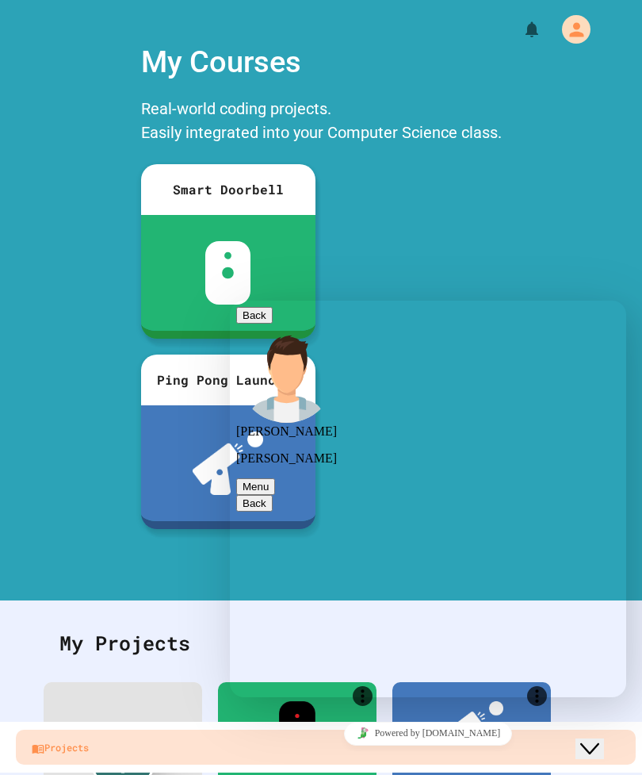
click at [254, 324] on button "Back" at bounding box center [254, 315] width 36 height 17
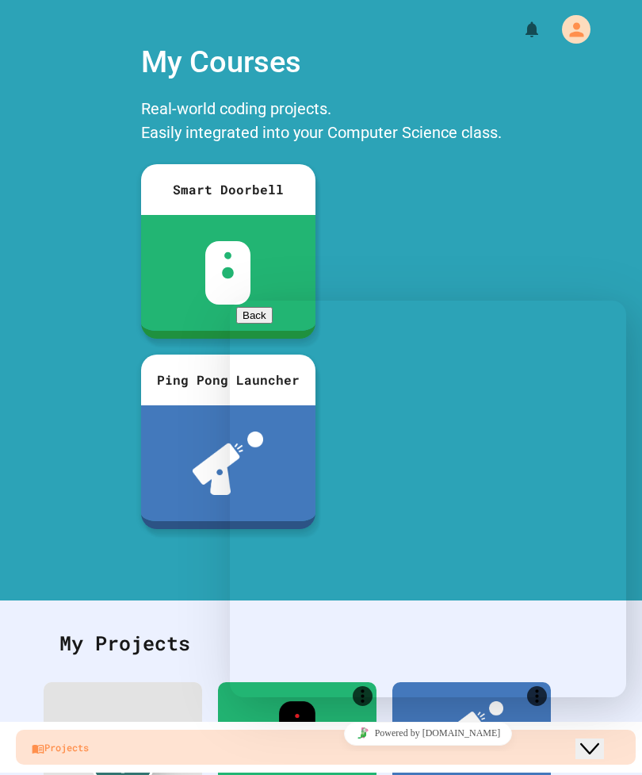
click at [600, 739] on div "Close Chat This icon closes the chat window." at bounding box center [590, 748] width 19 height 19
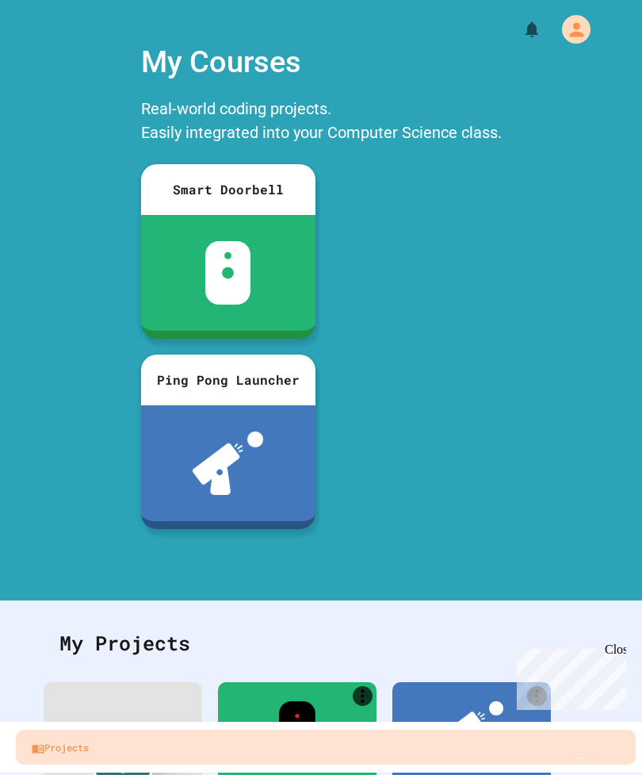
click at [469, 764] on link "Projects" at bounding box center [326, 747] width 620 height 35
click at [581, 758] on img "Chat widget" at bounding box center [581, 758] width 0 height 0
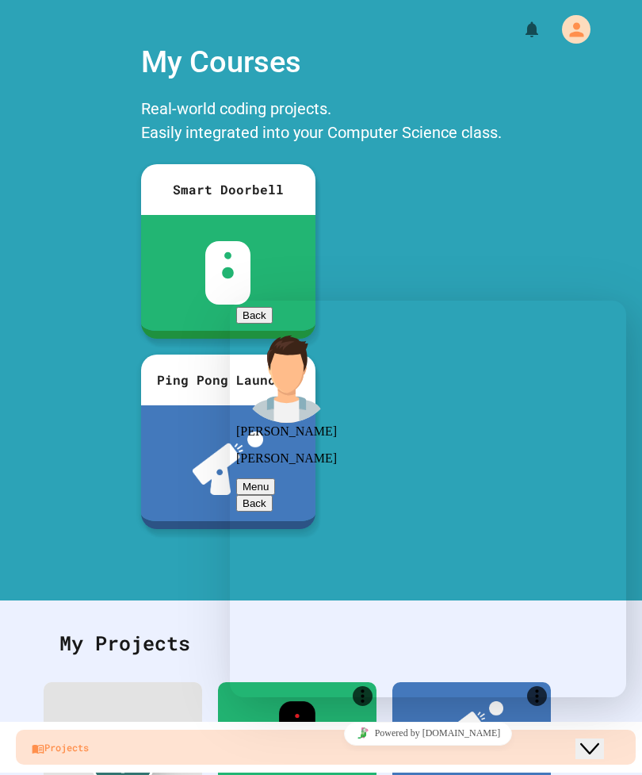
click at [590, 744] on icon "Close Chat This icon closes the chat window." at bounding box center [590, 748] width 19 height 19
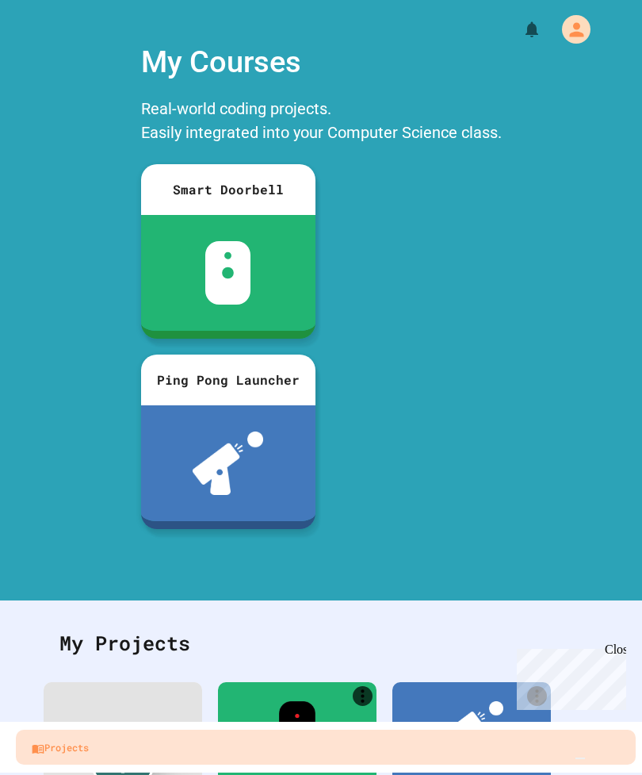
click at [581, 758] on img "Chat widget" at bounding box center [581, 758] width 0 height 0
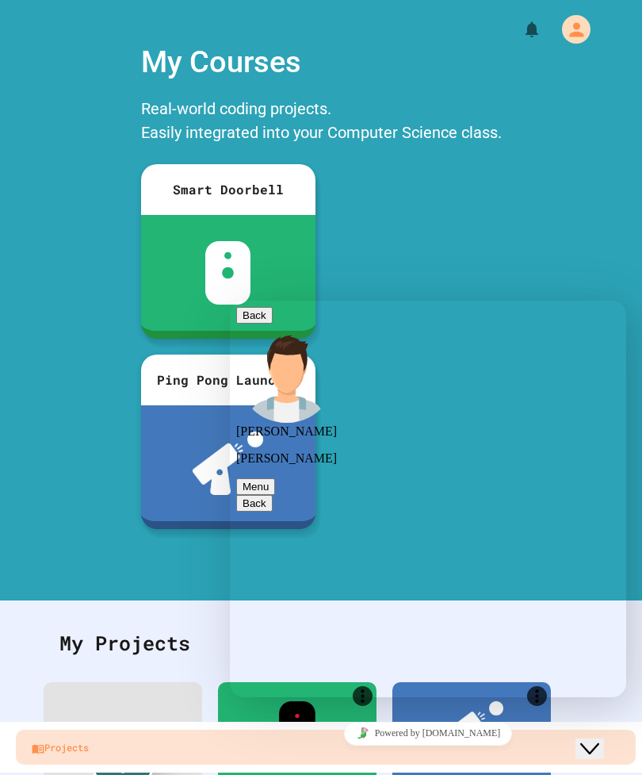
click at [56, 510] on div "My Courses Real-world coding projects. Easily integrated into your Computer Sci…" at bounding box center [321, 308] width 642 height 553
click at [68, 509] on div "My Courses Real-world coding projects. Easily integrated into your Computer Sci…" at bounding box center [321, 308] width 642 height 553
click at [102, 579] on div "My Courses Real-world coding projects. Easily integrated into your Computer Sci…" at bounding box center [321, 308] width 642 height 553
click at [230, 301] on div "Rate this chat Upload File Insert emoji" at bounding box center [230, 301] width 0 height 0
click at [230, 301] on icon "Group of buttons" at bounding box center [230, 301] width 0 height 0
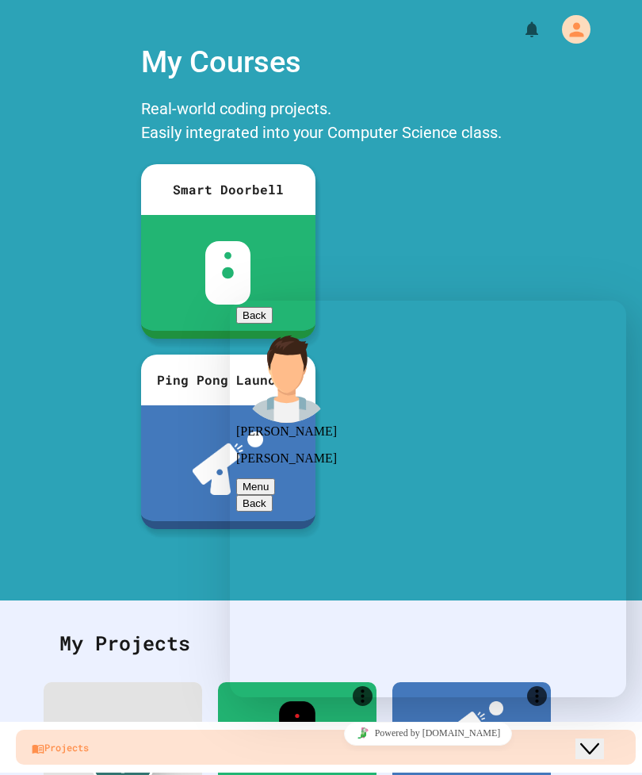
click at [584, 739] on div "Close Chat This icon closes the chat window." at bounding box center [590, 748] width 19 height 19
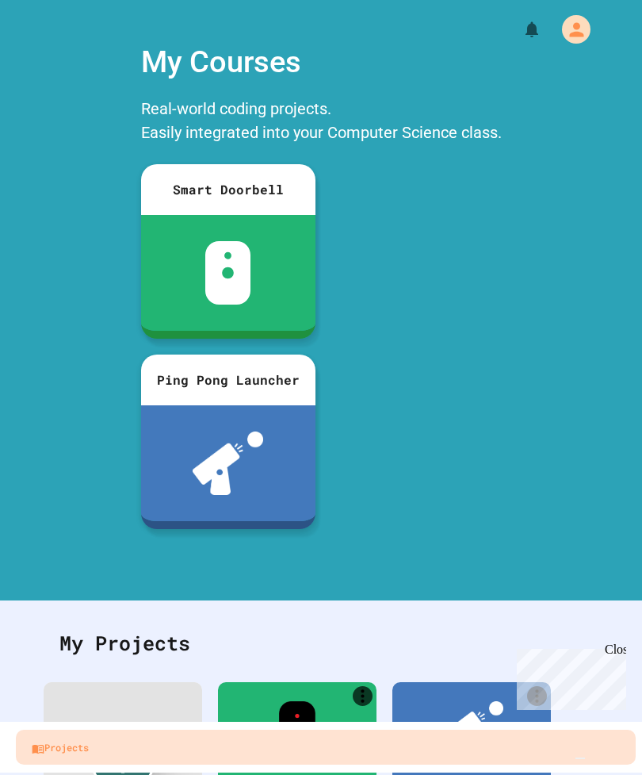
click at [347, 571] on div "My Courses Real-world coding projects. Easily integrated into your Computer Sci…" at bounding box center [321, 308] width 642 height 553
click at [581, 758] on img "Chat widget" at bounding box center [581, 758] width 0 height 0
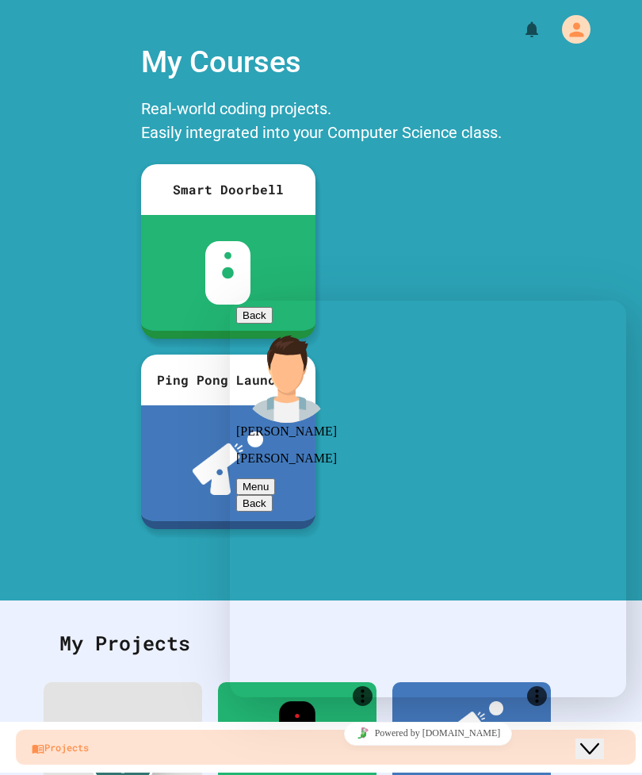
click at [230, 301] on icon "Group of buttons" at bounding box center [230, 301] width 0 height 0
click at [29, 515] on div "My Courses Real-world coding projects. Easily integrated into your Computer Sci…" at bounding box center [321, 308] width 642 height 553
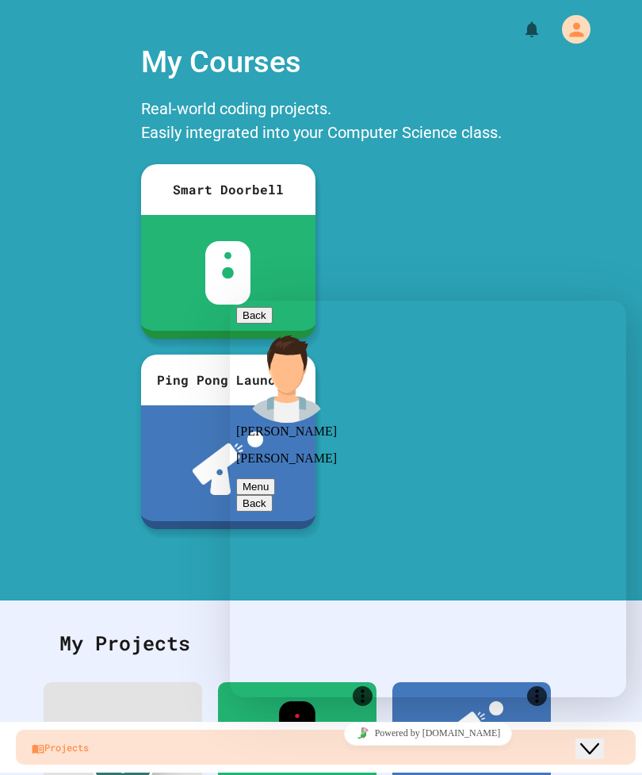
click at [600, 739] on icon "Close Chat This icon closes the chat window." at bounding box center [590, 748] width 19 height 19
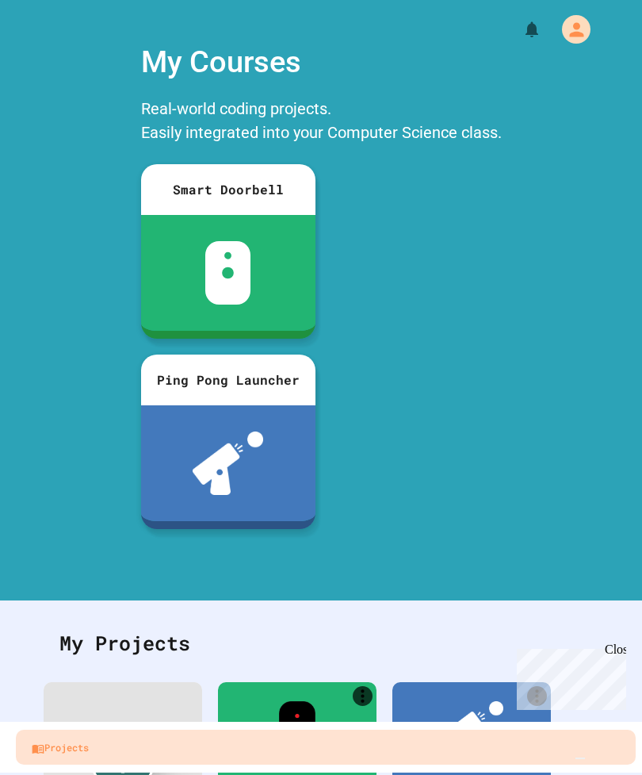
scroll to position [0, 0]
click at [581, 758] on img "Chat widget" at bounding box center [581, 758] width 0 height 0
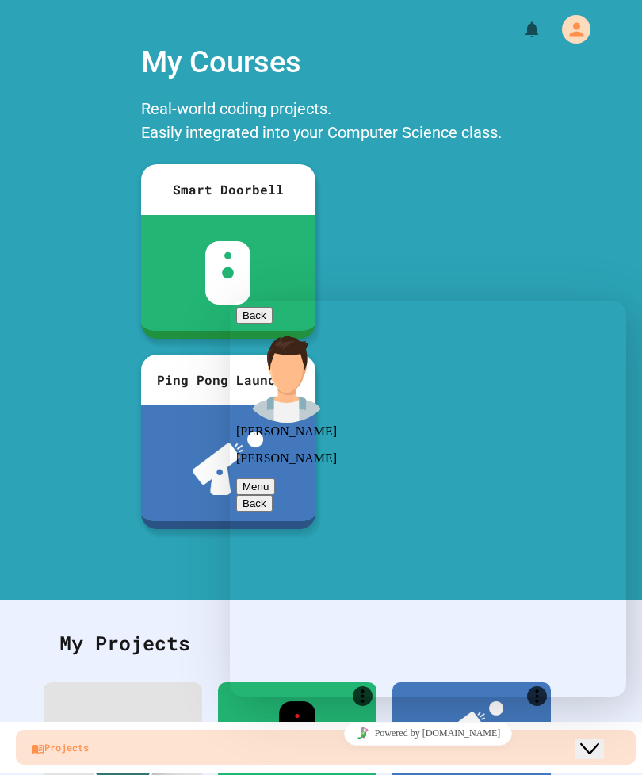
click at [593, 739] on icon "Close Chat This icon closes the chat window." at bounding box center [590, 748] width 19 height 19
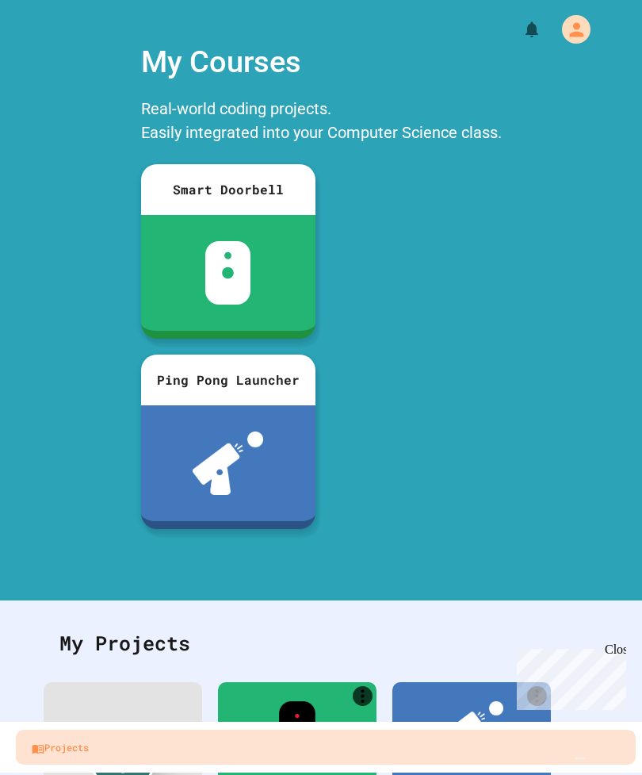
click at [581, 758] on img "Chat widget" at bounding box center [581, 758] width 0 height 0
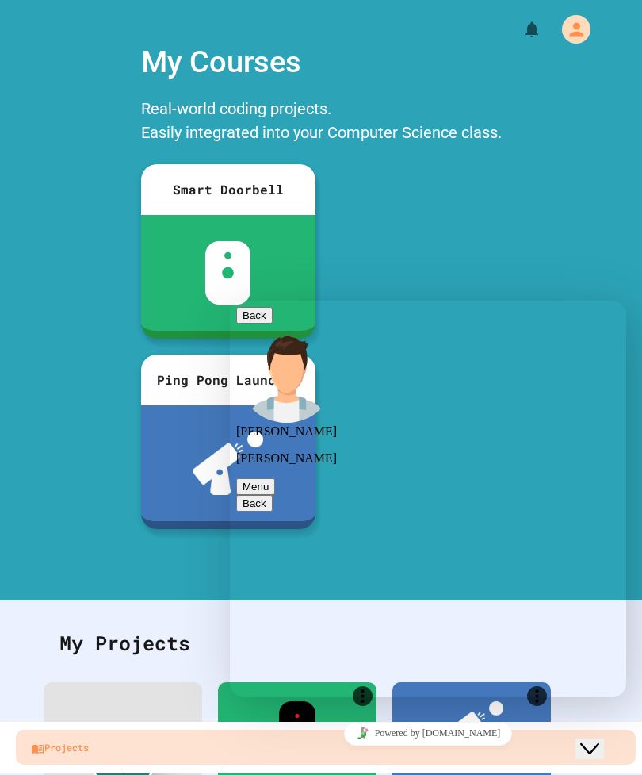
click at [600, 747] on button "Close Chat This icon closes the chat window." at bounding box center [590, 748] width 29 height 21
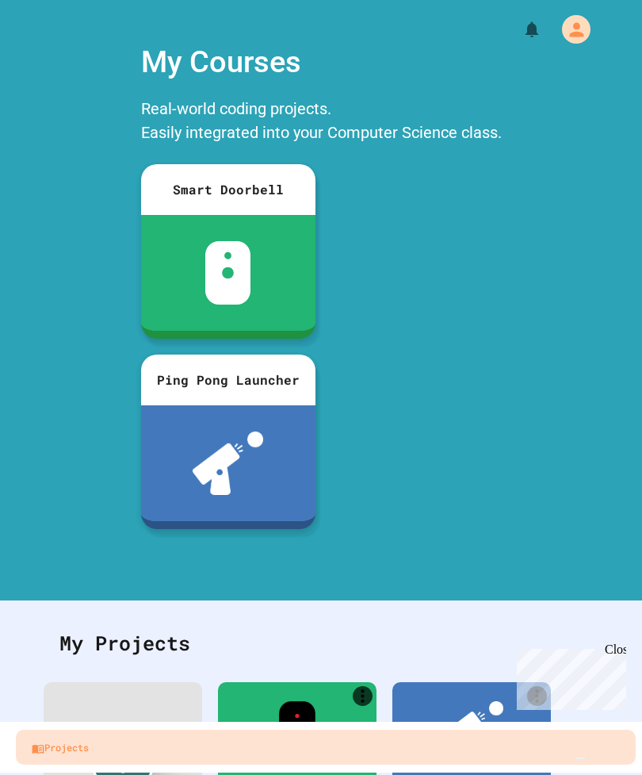
click at [581, 758] on img "Chat widget" at bounding box center [581, 758] width 0 height 0
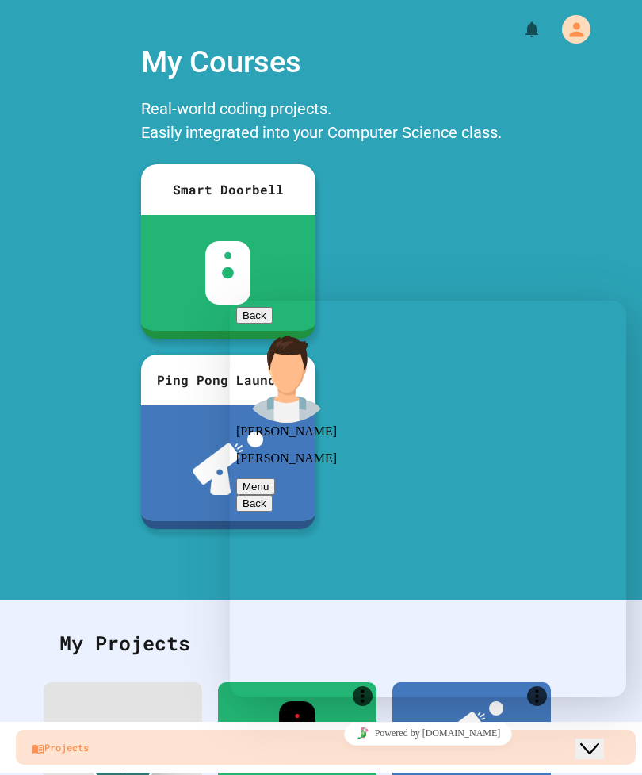
scroll to position [157, 0]
click at [590, 738] on button "Close Chat This icon closes the chat window." at bounding box center [590, 748] width 29 height 21
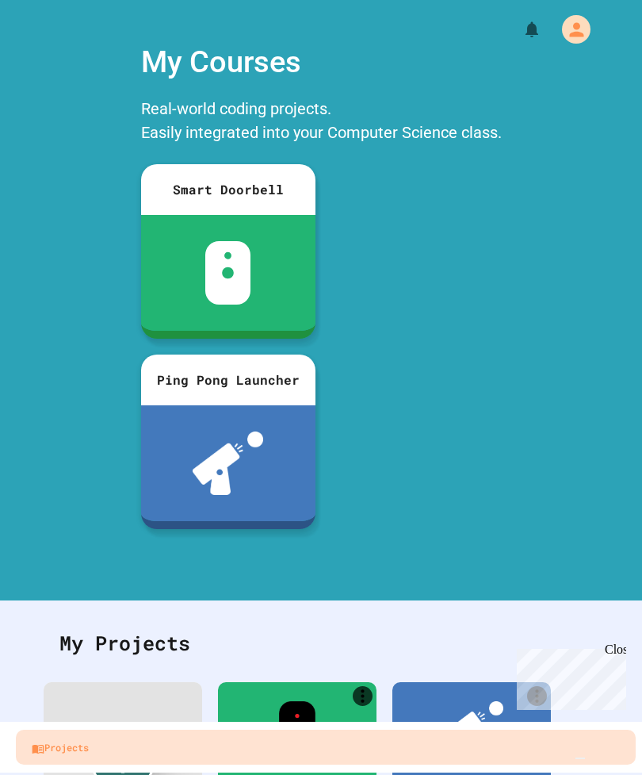
click at [581, 758] on img "Chat widget" at bounding box center [581, 758] width 0 height 0
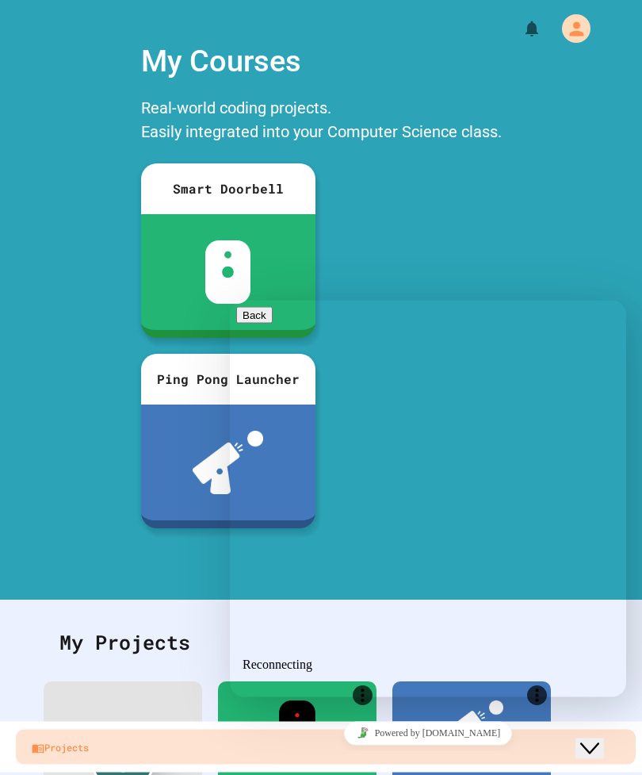
scroll to position [40, 0]
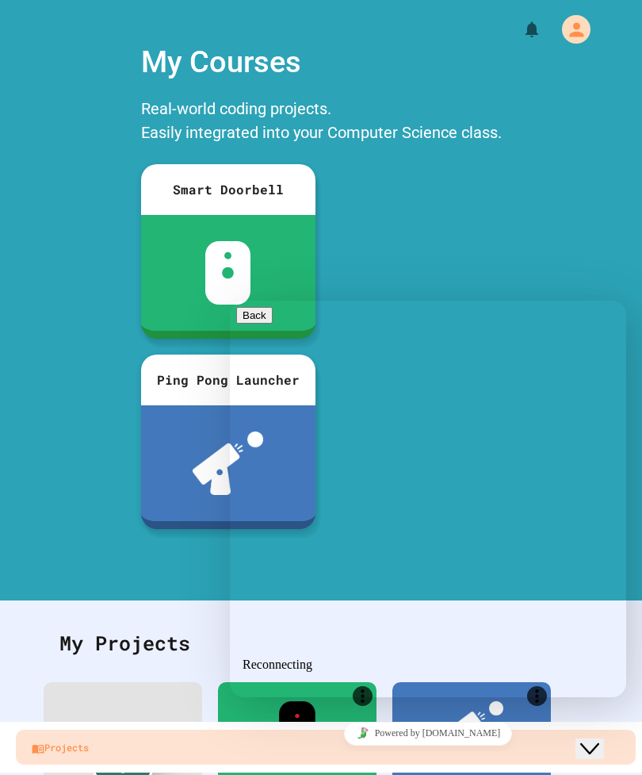
click at [602, 738] on button "Close Chat This icon closes the chat window." at bounding box center [590, 748] width 29 height 21
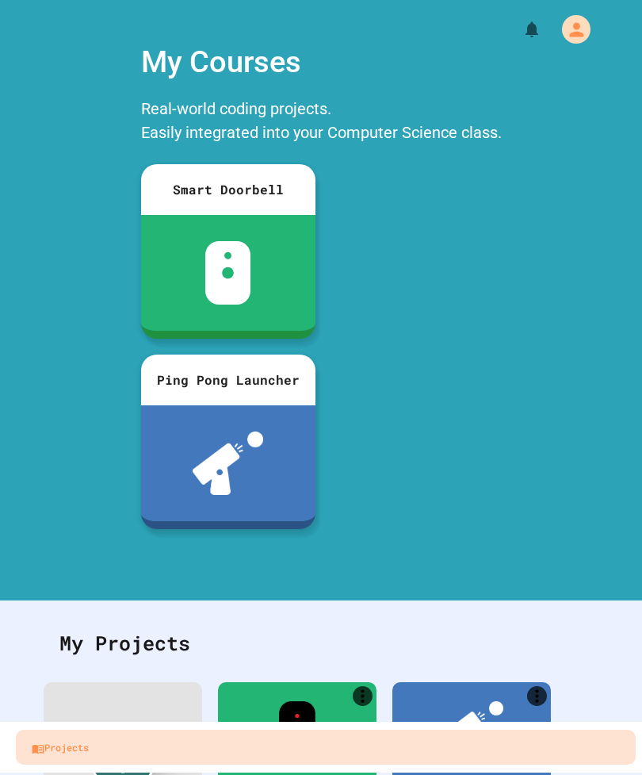
click at [601, 716] on div "My Projects Smart Doorbell Ping Pong Launcher" at bounding box center [321, 746] width 642 height 292
